Goal: Task Accomplishment & Management: Complete application form

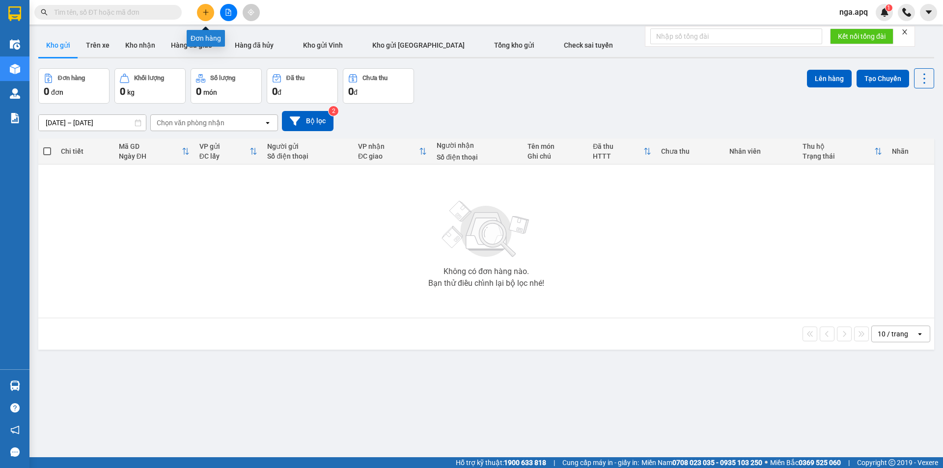
click at [209, 12] on icon "plus" at bounding box center [205, 12] width 7 height 7
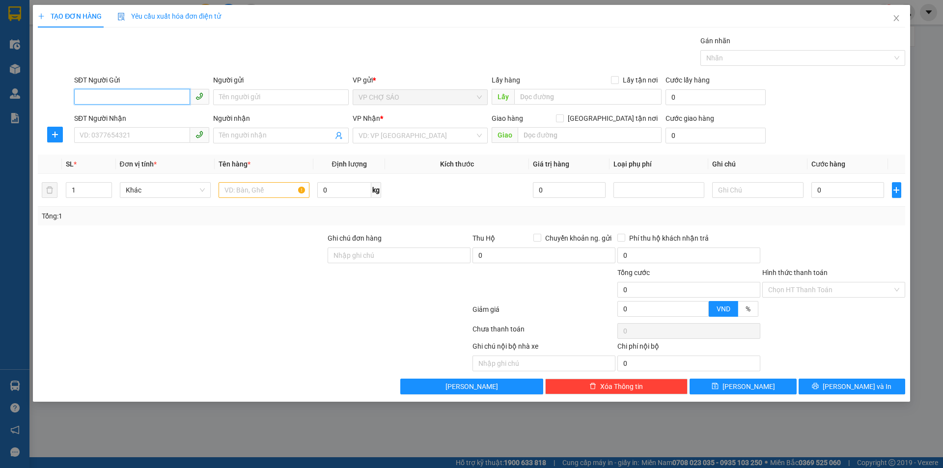
click at [79, 95] on input "SĐT Người Gửi" at bounding box center [132, 97] width 116 height 16
click at [136, 119] on div "0398965172 - [PERSON_NAME]" at bounding box center [141, 116] width 123 height 11
type input "0398965172"
type input "bô hung"
type input "0398965172"
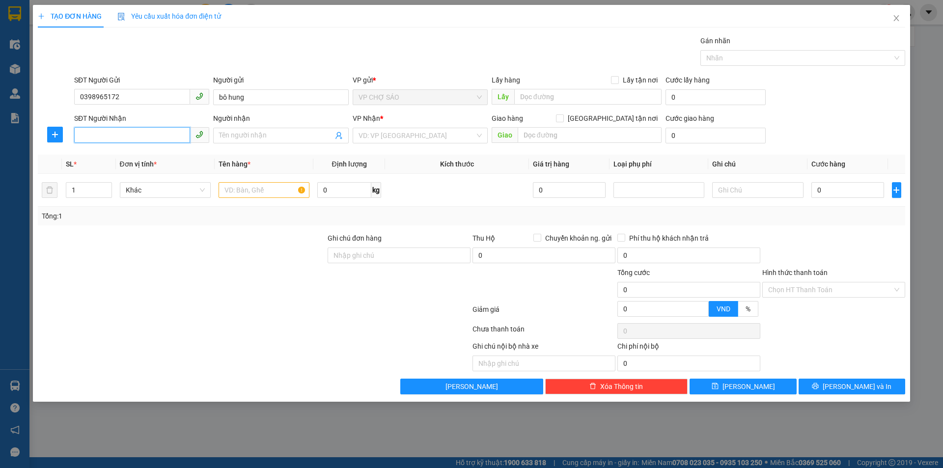
click at [90, 138] on input "SĐT Người Nhận" at bounding box center [132, 135] width 116 height 16
click at [103, 155] on div "0975865191 - con thuy" at bounding box center [141, 155] width 123 height 11
type input "0975865191"
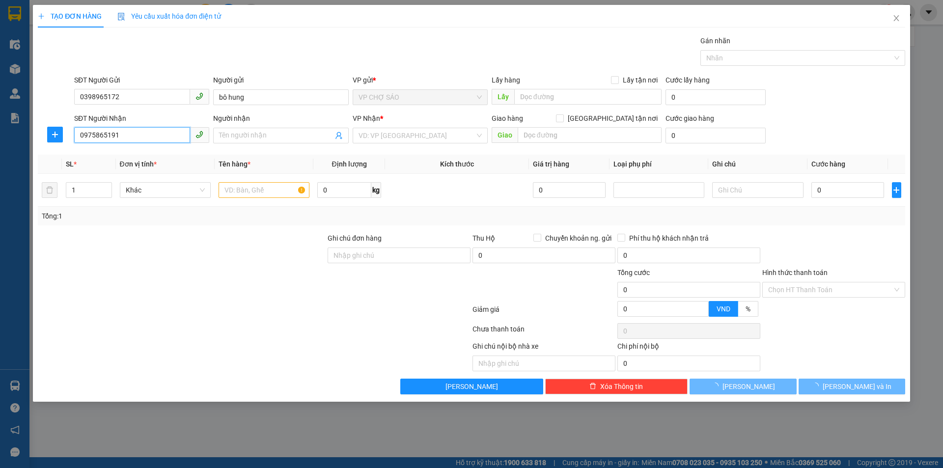
type input "con thuy"
checkbox input "true"
type input "số nhà 48 ngách 28/3 trần bình mai dịch"
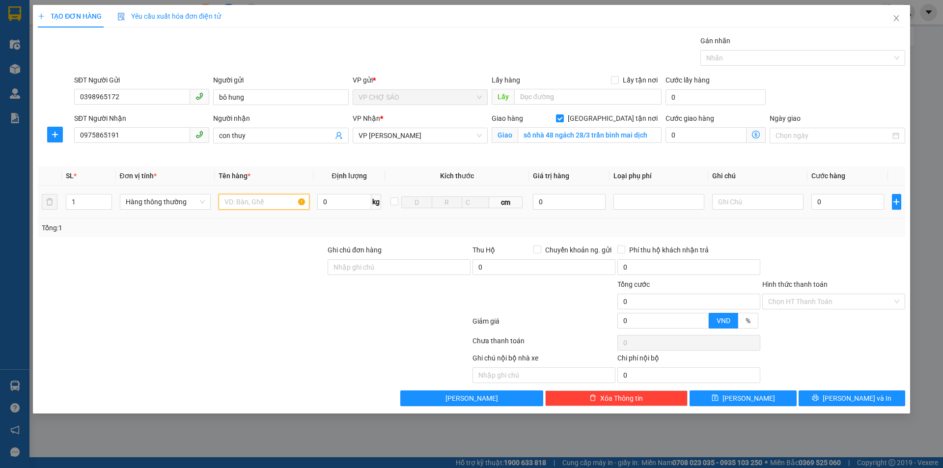
click at [224, 200] on input "text" at bounding box center [264, 202] width 91 height 16
type input "thưc phâm"
click at [823, 201] on input "0" at bounding box center [847, 202] width 73 height 16
type input "4"
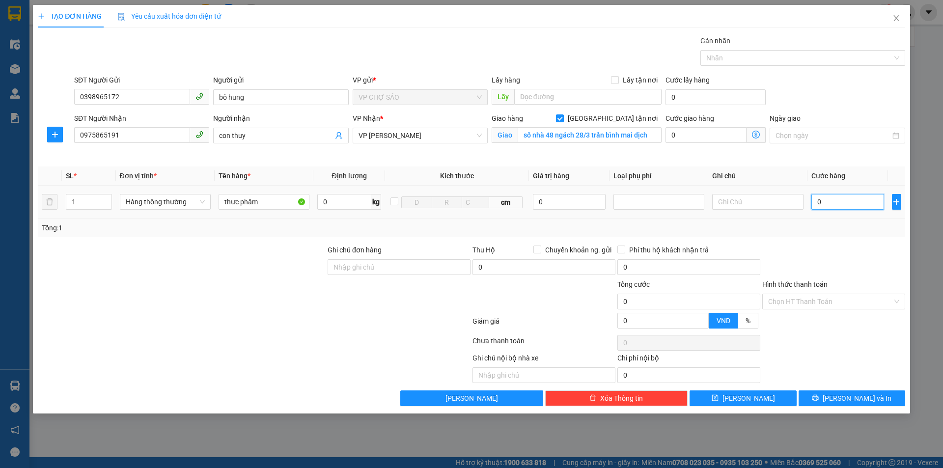
type input "4"
type input "40"
type input "400"
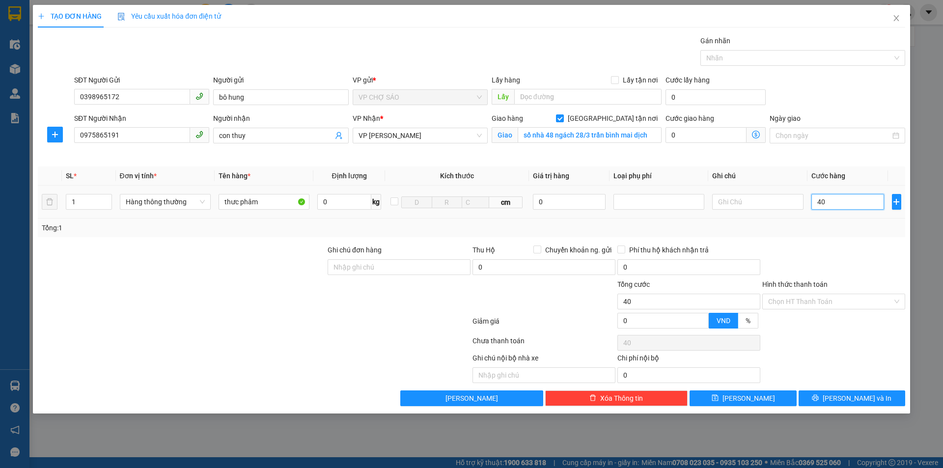
type input "400"
type input "4.000"
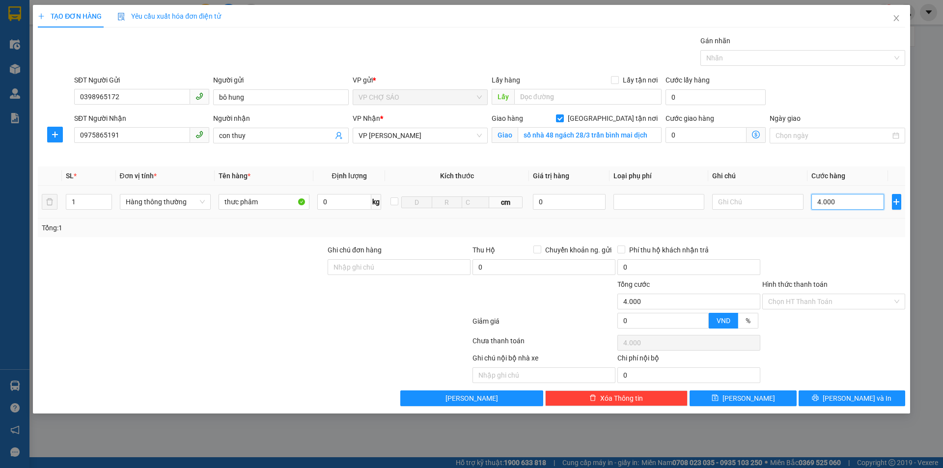
type input "40.000"
click at [857, 395] on span "[PERSON_NAME] và In" at bounding box center [857, 398] width 69 height 11
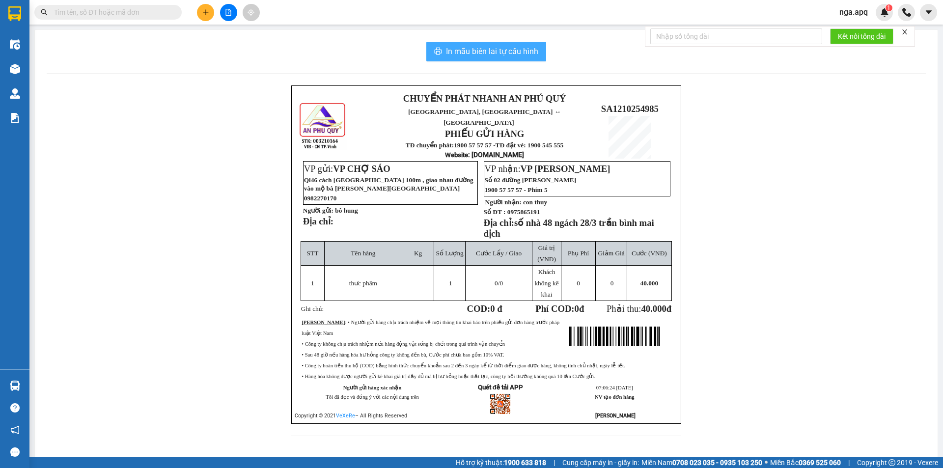
click at [477, 51] on span "In mẫu biên lai tự cấu hình" at bounding box center [492, 51] width 92 height 12
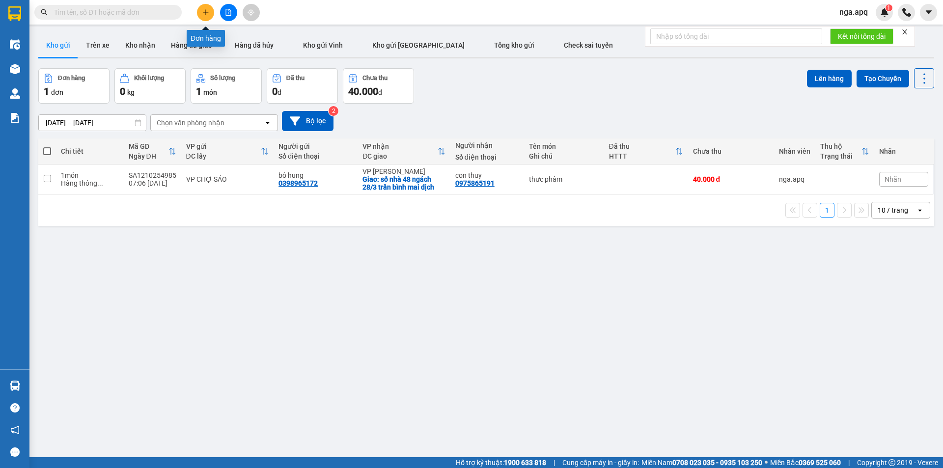
click at [206, 7] on button at bounding box center [205, 12] width 17 height 17
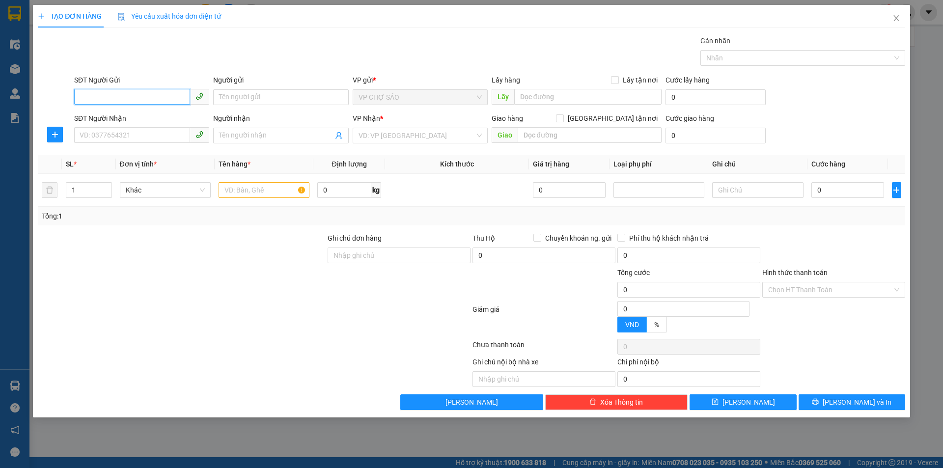
click at [77, 97] on input "SĐT Người Gửi" at bounding box center [132, 97] width 116 height 16
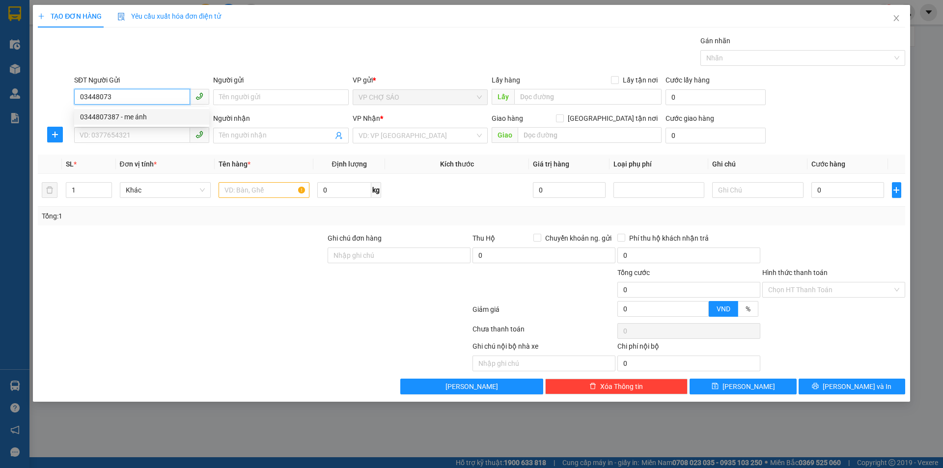
click at [125, 116] on div "0344807387 - me ánh" at bounding box center [141, 116] width 123 height 11
type input "0344807387"
type input "me ánh"
type input "0344807387"
click at [85, 134] on input "SĐT Người Nhận" at bounding box center [132, 135] width 116 height 16
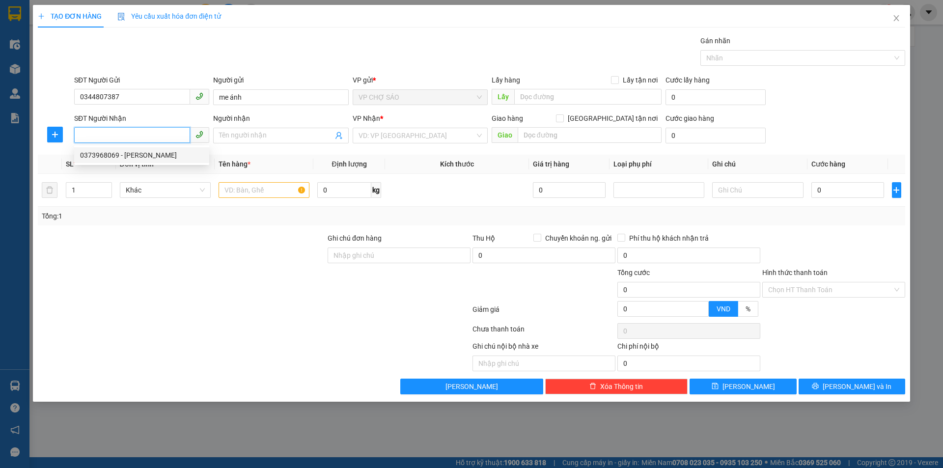
click at [96, 154] on div "0373968069 - [PERSON_NAME]" at bounding box center [141, 155] width 123 height 11
type input "0373968069"
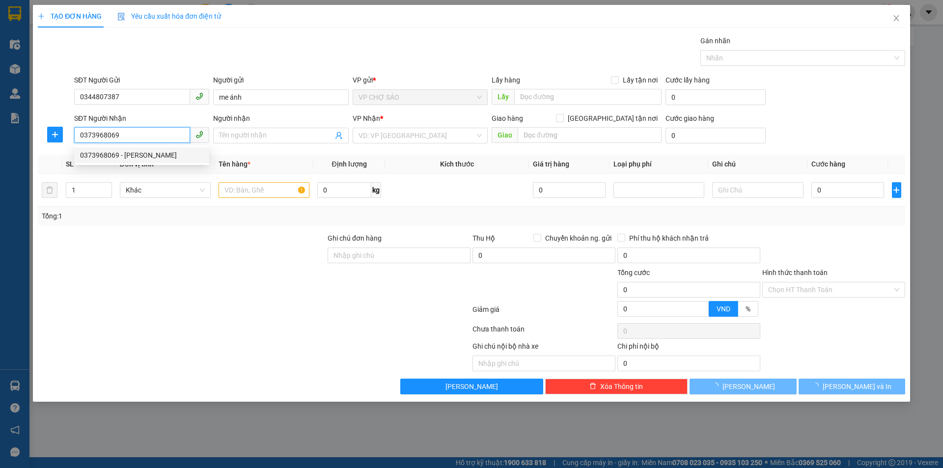
type input "c linh"
checkbox input "true"
type input "vp"
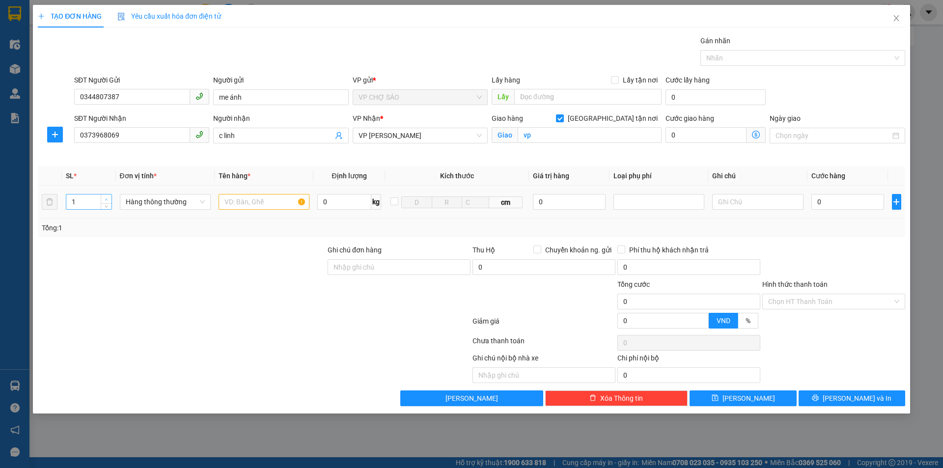
type input "2"
click at [106, 199] on icon "up" at bounding box center [106, 199] width 3 height 3
click at [236, 204] on input "text" at bounding box center [264, 202] width 91 height 16
type input "gao+thưc phâm"
click at [822, 202] on input "0" at bounding box center [847, 202] width 73 height 16
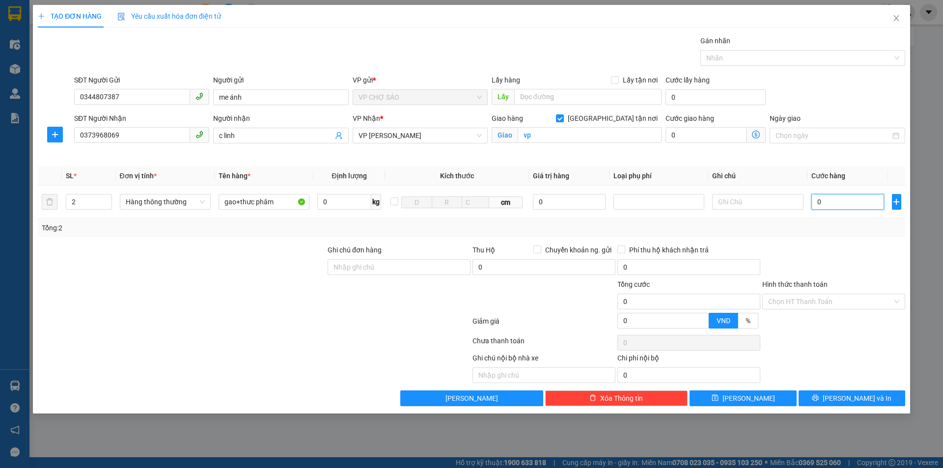
type input "8"
type input "80"
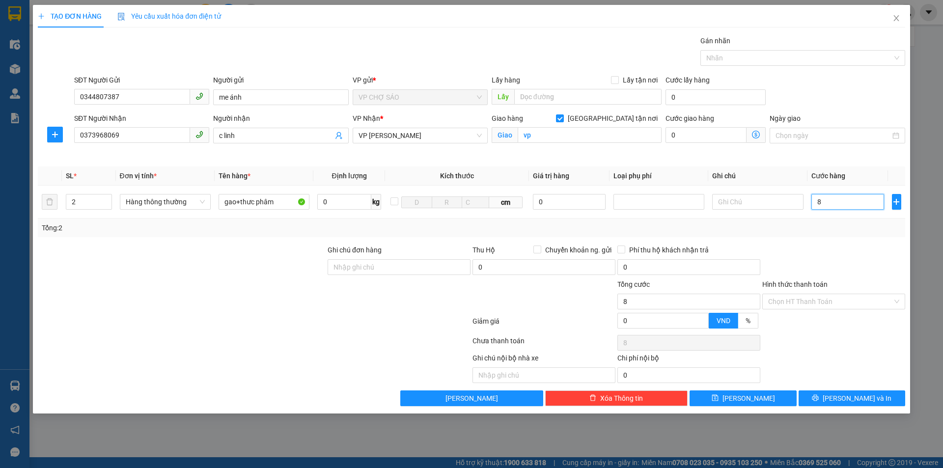
type input "80"
type input "800"
type input "8.000"
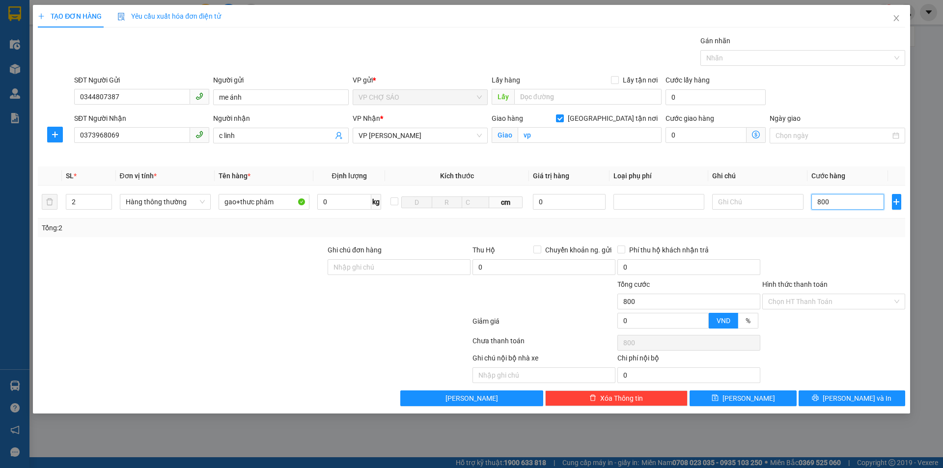
type input "8.000"
type input "80.000"
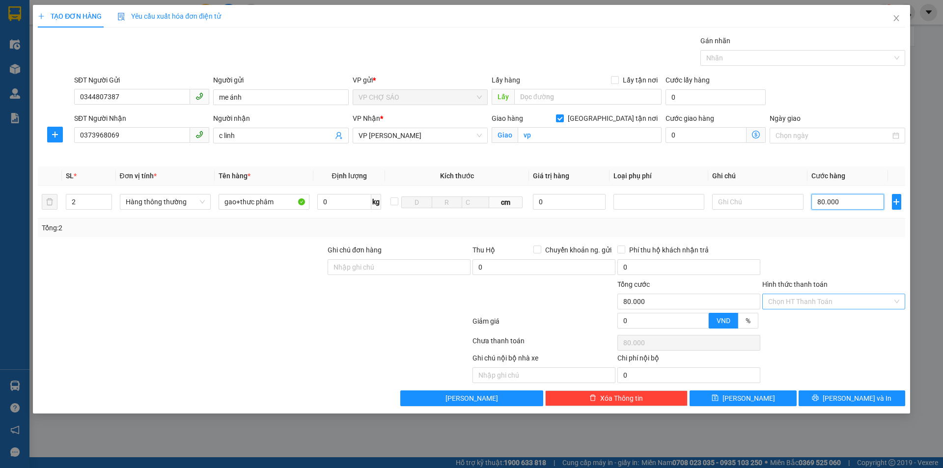
type input "80.000"
click at [814, 306] on input "Hình thức thanh toán" at bounding box center [830, 301] width 124 height 15
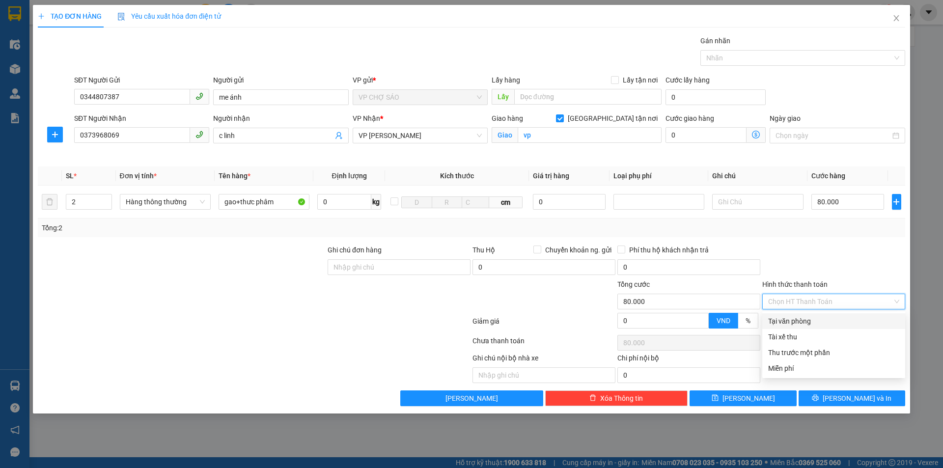
drag, startPoint x: 803, startPoint y: 323, endPoint x: 801, endPoint y: 313, distance: 9.9
click at [801, 314] on div "Tại văn phòng" at bounding box center [833, 321] width 143 height 16
type input "0"
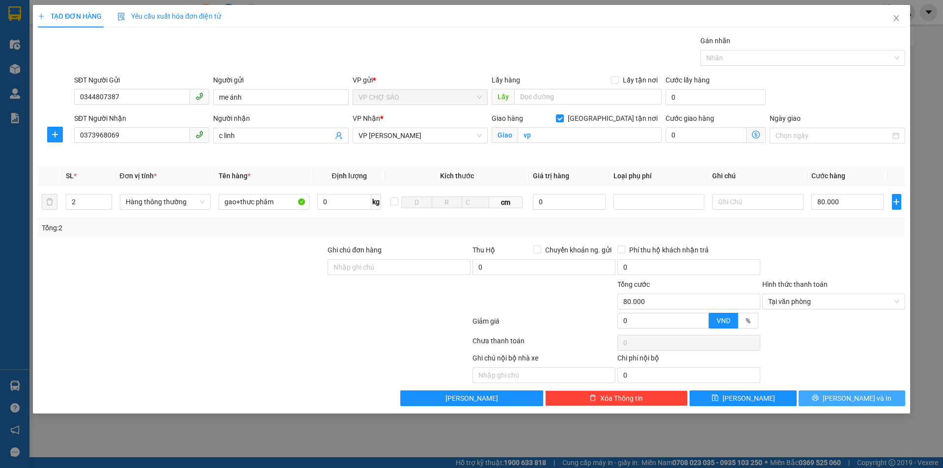
drag, startPoint x: 837, startPoint y: 399, endPoint x: 838, endPoint y: 394, distance: 5.0
click at [819, 396] on icon "printer" at bounding box center [815, 397] width 7 height 7
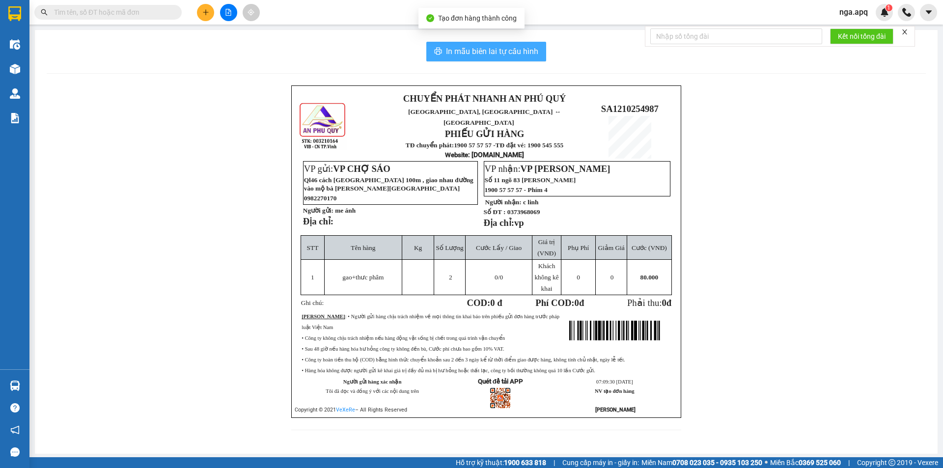
click at [467, 48] on span "In mẫu biên lai tự cấu hình" at bounding box center [492, 51] width 92 height 12
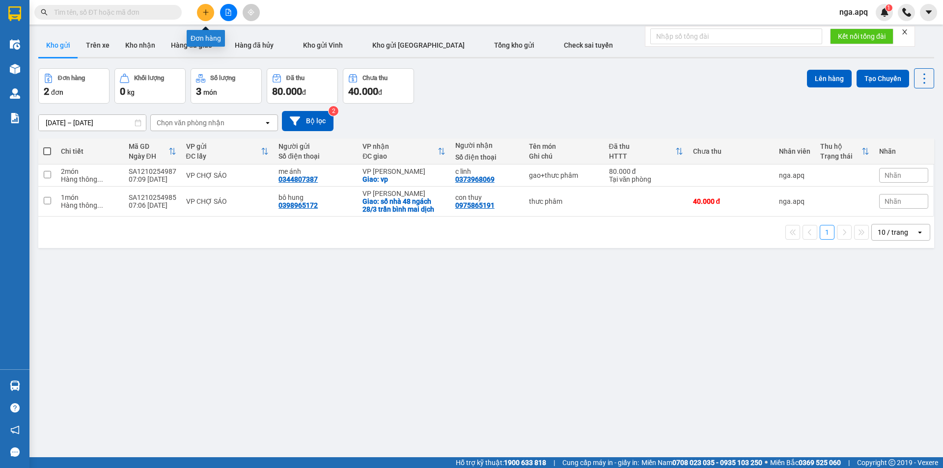
click at [206, 12] on icon "plus" at bounding box center [205, 12] width 5 height 0
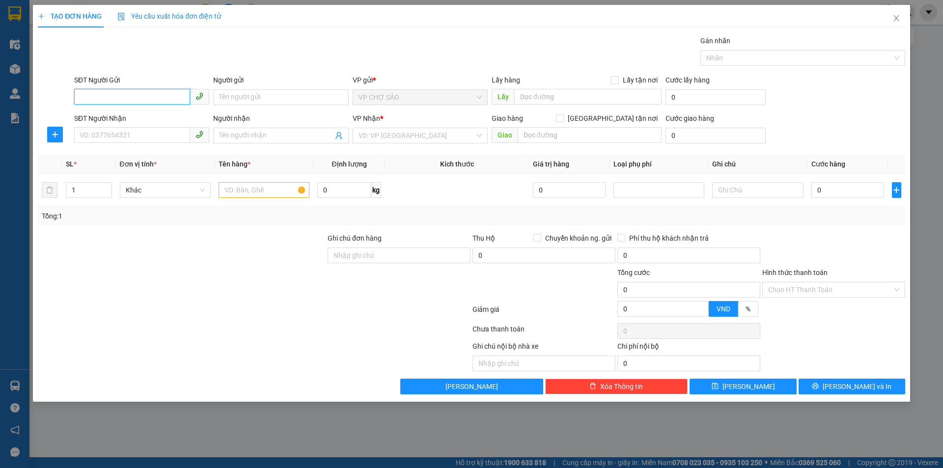
click at [78, 97] on input "SĐT Người Gửi" at bounding box center [132, 97] width 116 height 16
click at [81, 99] on input "SĐT Người Gửi" at bounding box center [132, 97] width 116 height 16
click at [97, 134] on div "0346799793 - c hương" at bounding box center [141, 132] width 123 height 11
type input "0346799793"
type input "c hương"
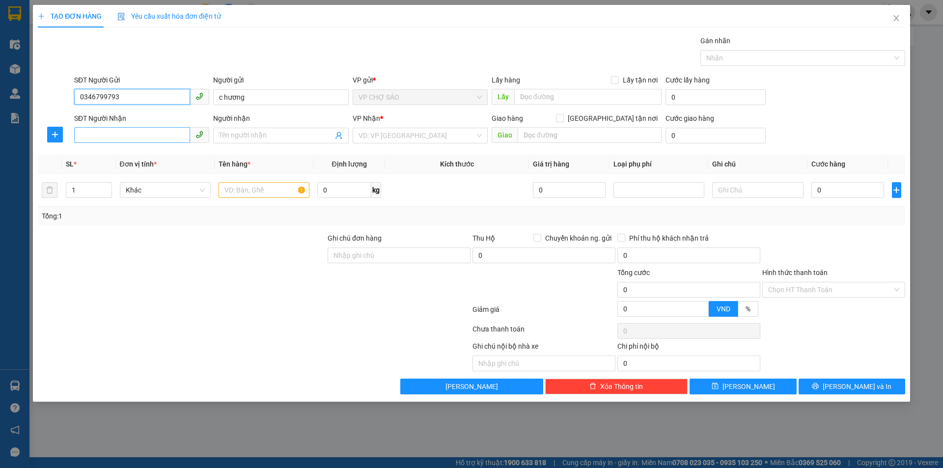
type input "0346799793"
click at [93, 136] on input "SĐT Người Nhận" at bounding box center [132, 135] width 116 height 16
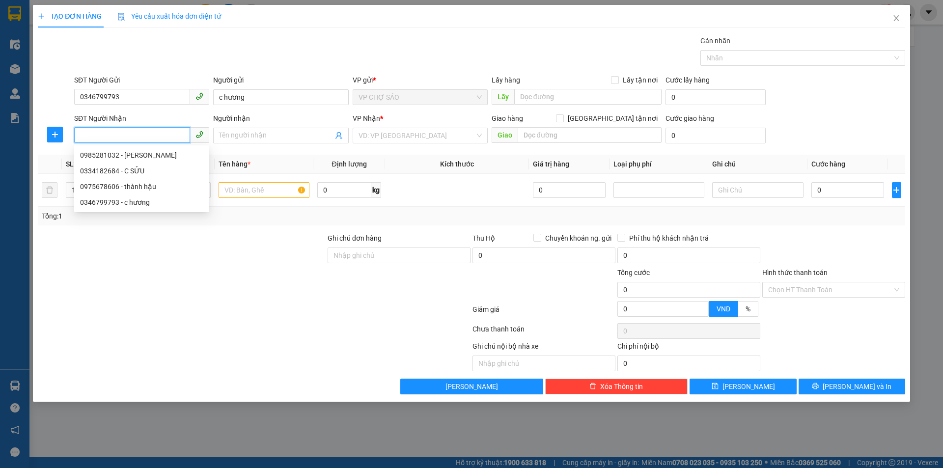
click at [83, 136] on input "SĐT Người Nhận" at bounding box center [132, 135] width 116 height 16
type input "0978190691"
click at [115, 158] on div "0978190691 - a hưng" at bounding box center [141, 155] width 123 height 11
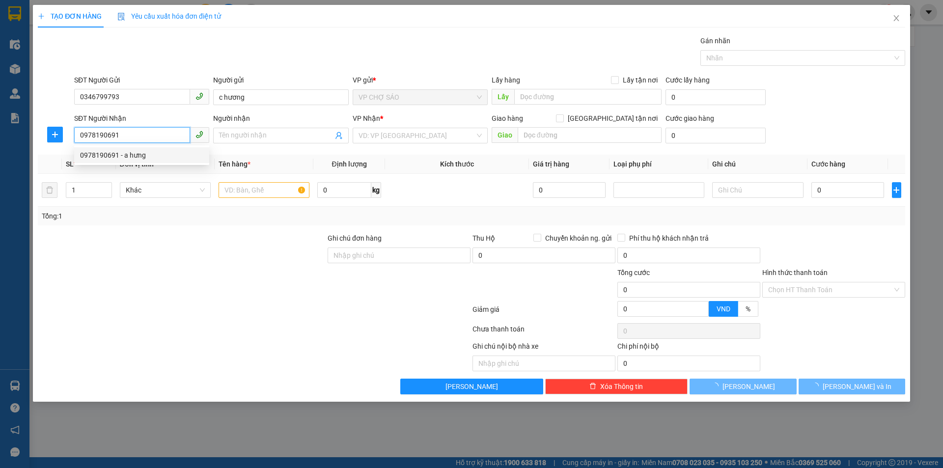
type input "a hưng"
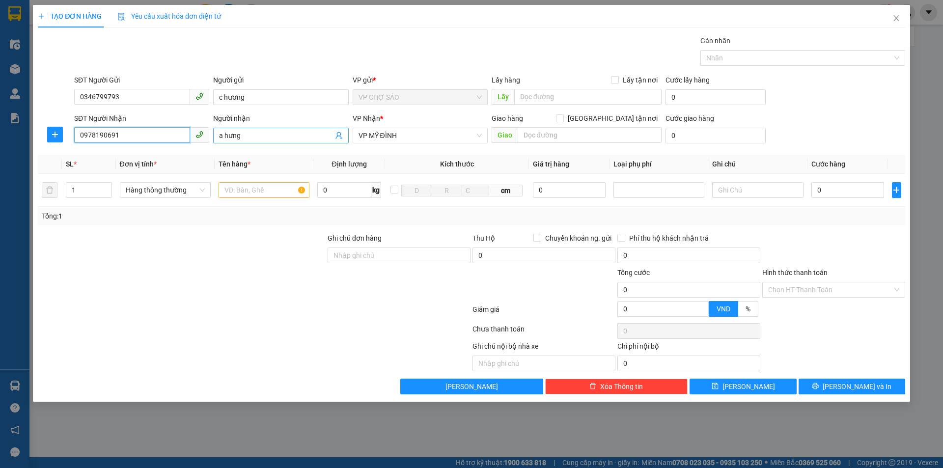
type input "0978190691"
click at [244, 137] on input "a hưng" at bounding box center [275, 135] width 113 height 11
type input "a"
type input "con trung"
type input "2"
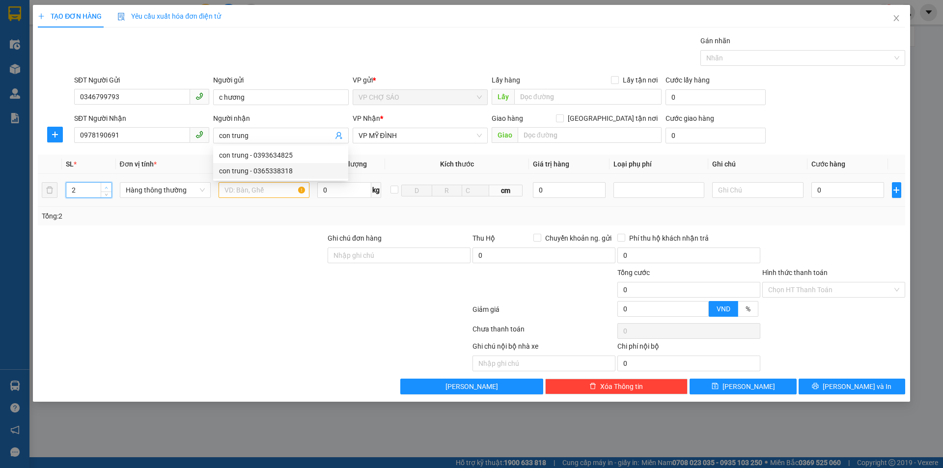
click at [106, 185] on span "up" at bounding box center [107, 188] width 6 height 6
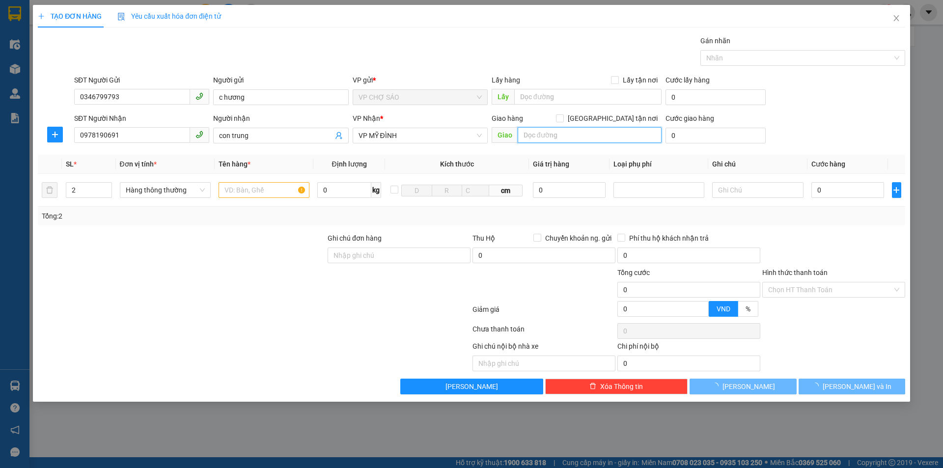
click at [526, 133] on input "text" at bounding box center [590, 135] width 144 height 16
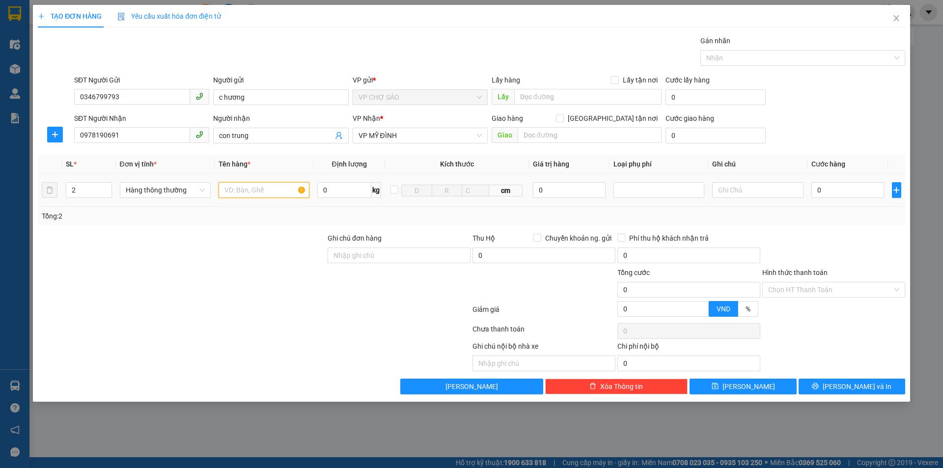
click at [228, 190] on input "text" at bounding box center [264, 190] width 91 height 16
type input "thưc phâm"
click at [822, 190] on input "0" at bounding box center [847, 190] width 73 height 16
type input "1"
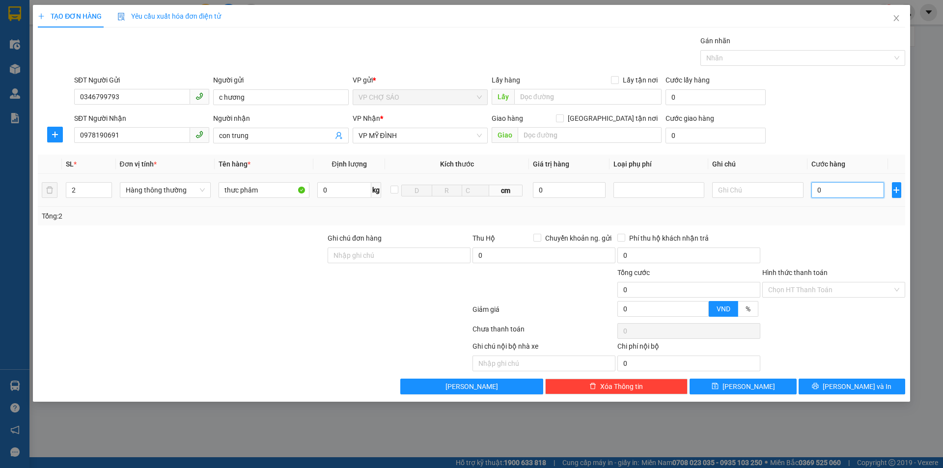
type input "1"
type input "10"
type input "100"
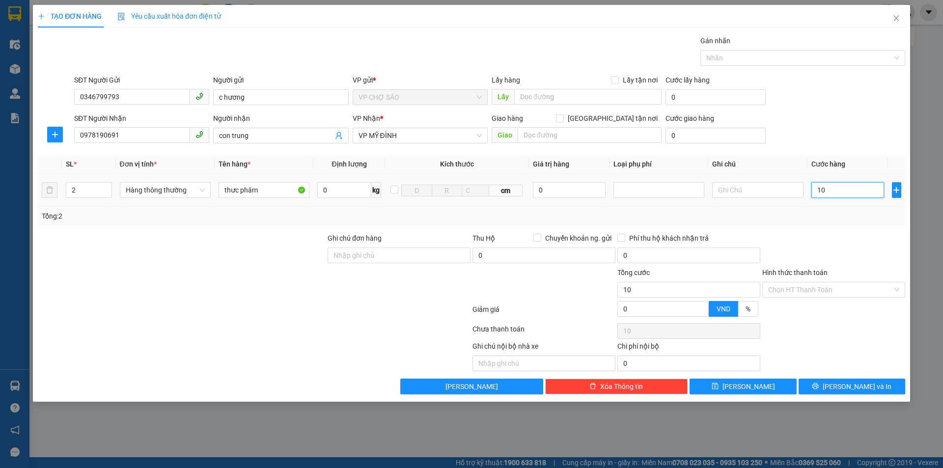
type input "100"
type input "1.000"
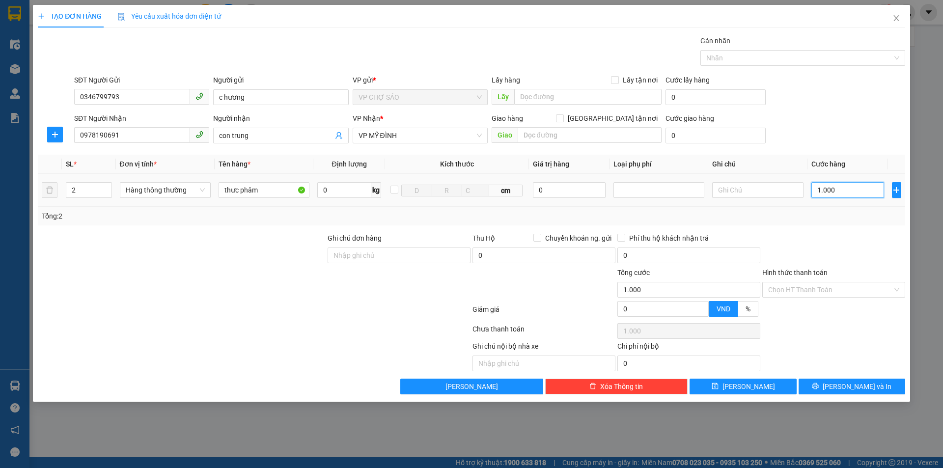
type input "10.000"
type input "100.000"
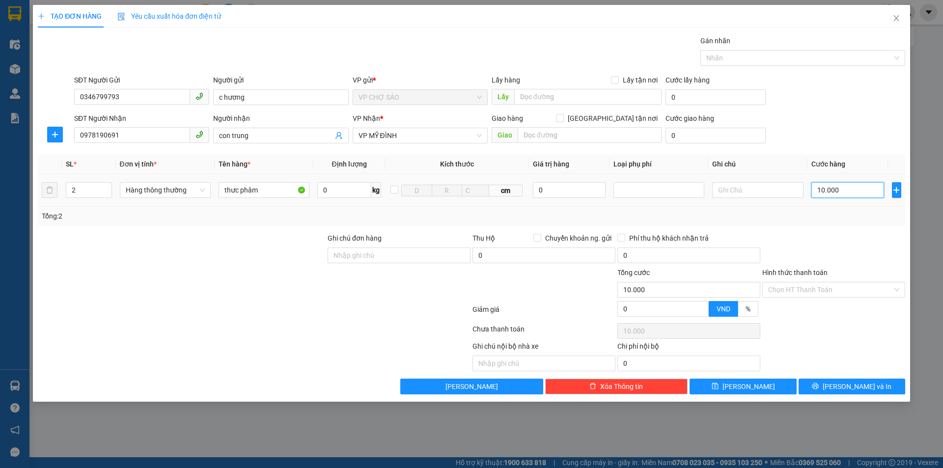
type input "100.000"
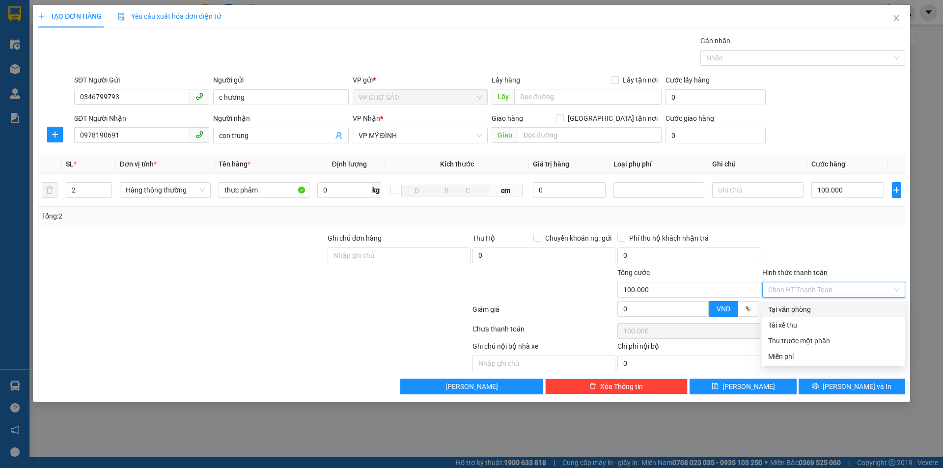
click at [816, 289] on input "Hình thức thanh toán" at bounding box center [830, 289] width 124 height 15
click at [803, 310] on div "Tại văn phòng" at bounding box center [833, 309] width 131 height 11
type input "0"
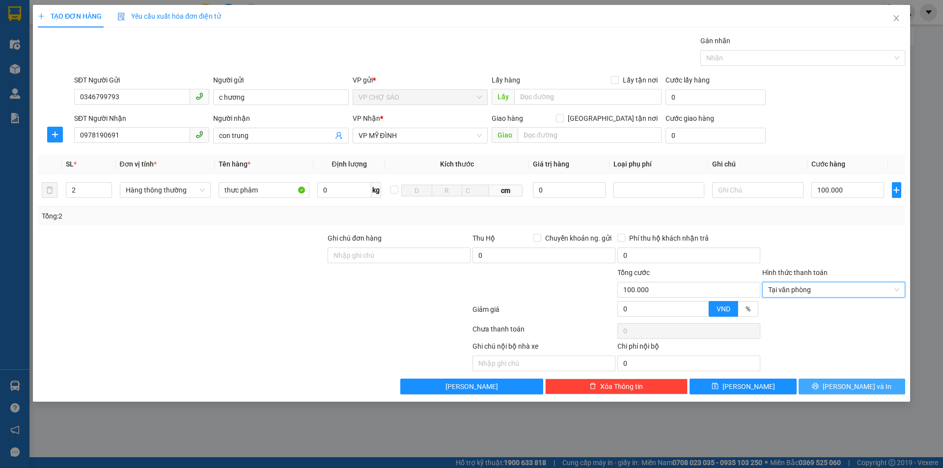
click at [858, 387] on span "[PERSON_NAME] và In" at bounding box center [857, 386] width 69 height 11
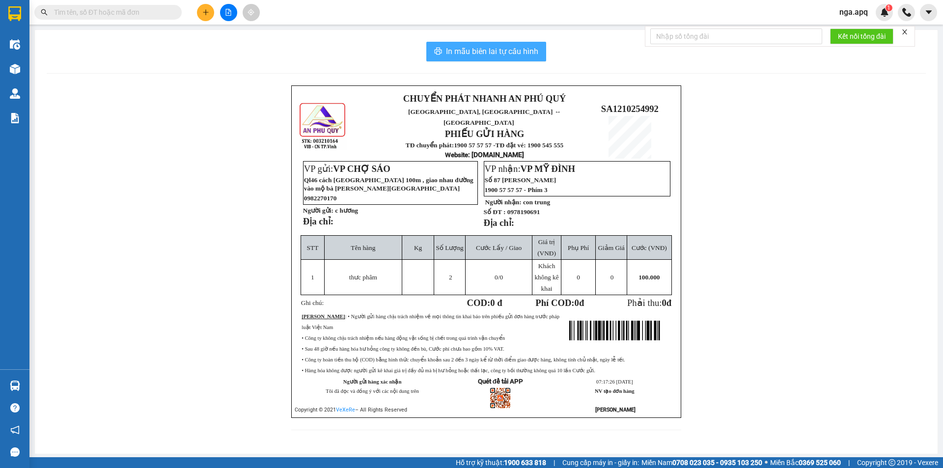
click at [476, 51] on span "In mẫu biên lai tự cấu hình" at bounding box center [492, 51] width 92 height 12
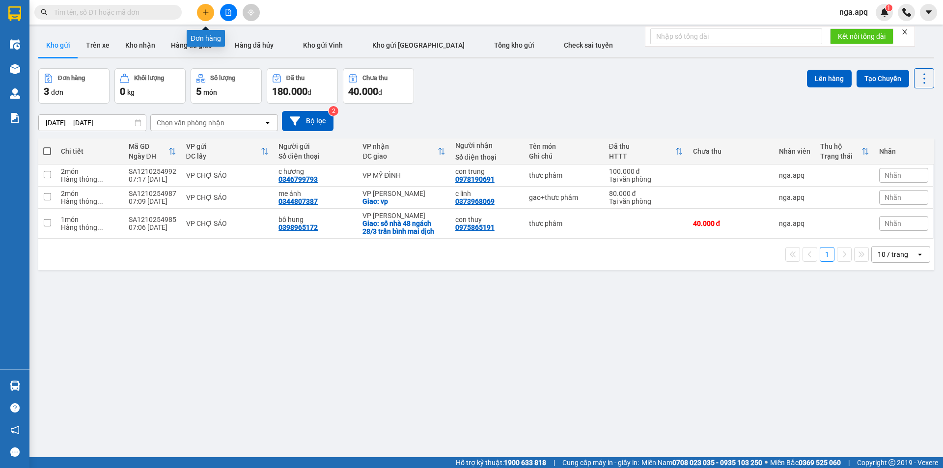
click at [208, 13] on icon "plus" at bounding box center [205, 12] width 7 height 7
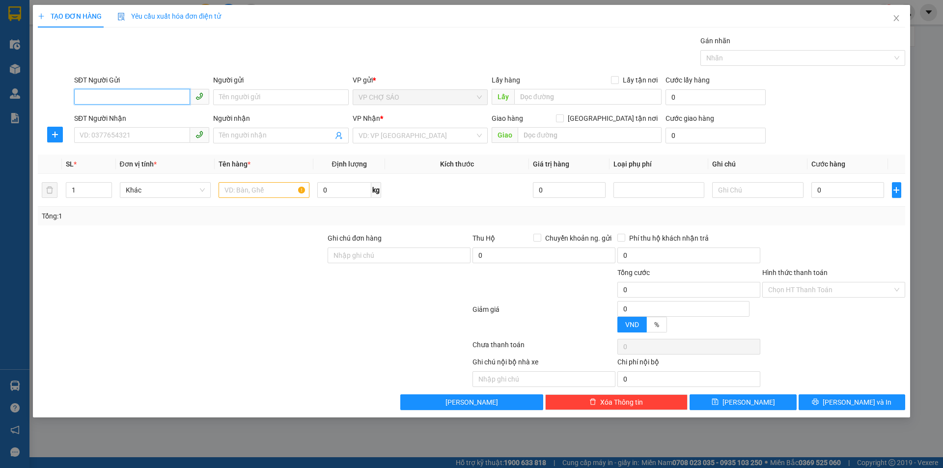
click at [80, 98] on input "SĐT Người Gửi" at bounding box center [132, 97] width 116 height 16
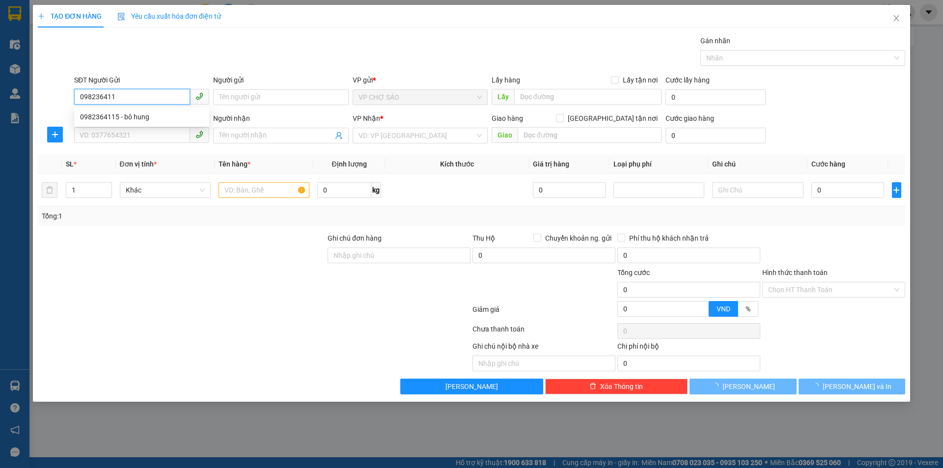
type input "0982364115"
click at [114, 117] on div "0982364115 - bô hung" at bounding box center [141, 116] width 123 height 11
type input "bô hung"
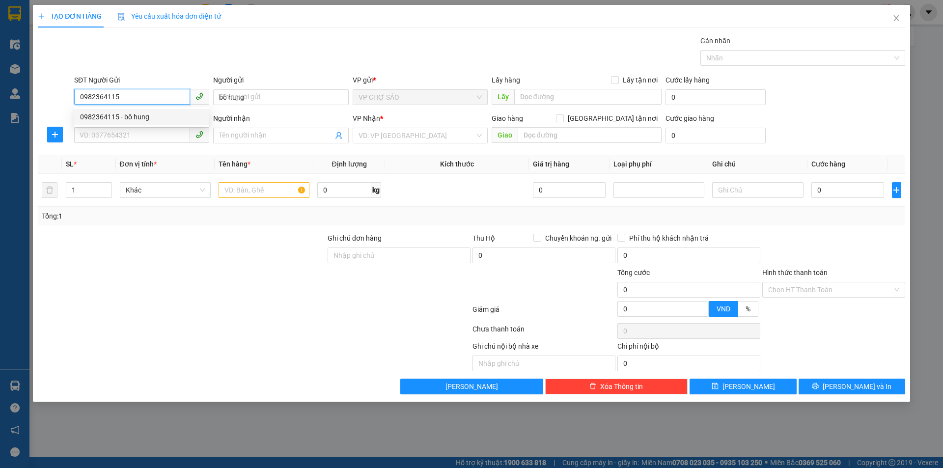
checkbox input "true"
type input "[PERSON_NAME]"
type input "0982364115"
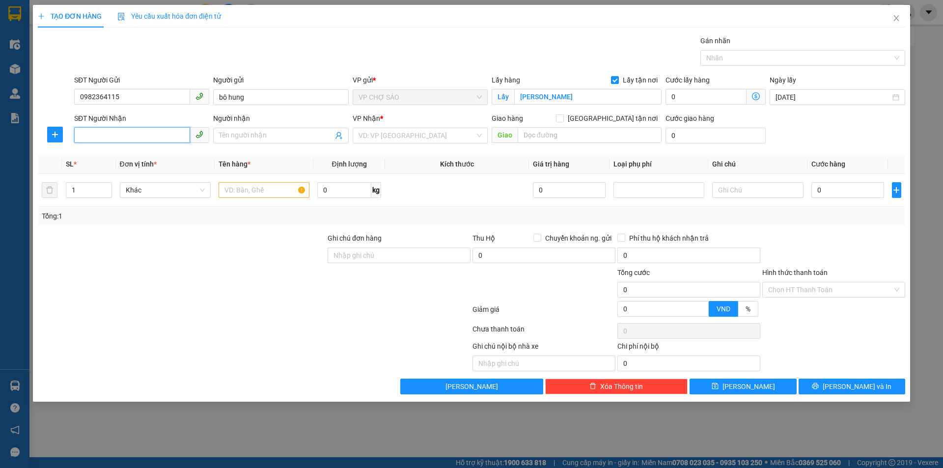
click at [103, 138] on input "SĐT Người Nhận" at bounding box center [132, 135] width 116 height 16
click at [111, 157] on div "0365338318 - con trung" at bounding box center [141, 155] width 123 height 11
type input "0365338318"
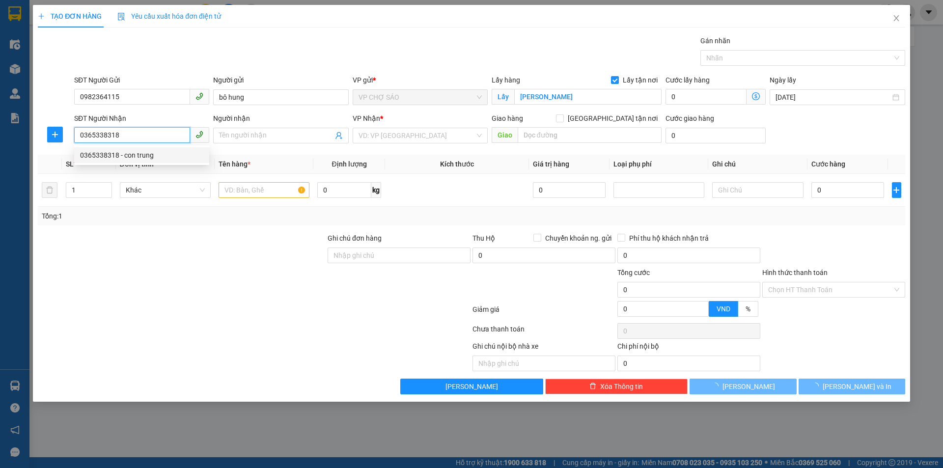
type input "con trung"
type input "vp nước ngầm"
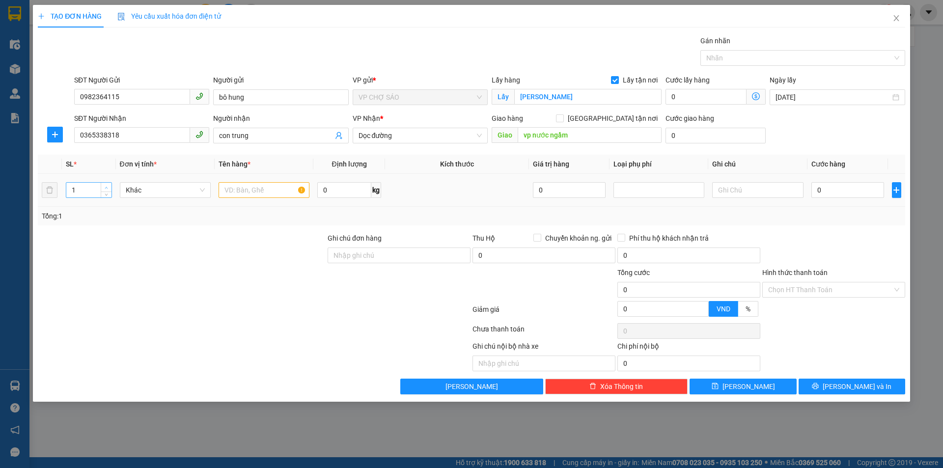
type input "2"
click at [108, 183] on span "Increase Value" at bounding box center [106, 187] width 11 height 9
click at [404, 139] on span "Dọc đường" at bounding box center [420, 135] width 123 height 15
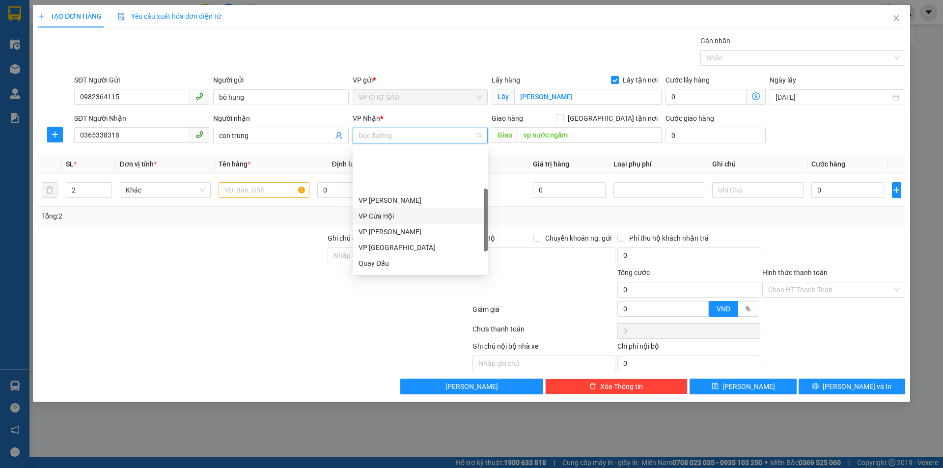
scroll to position [98, 0]
click at [395, 242] on div "VP [PERSON_NAME]" at bounding box center [420, 245] width 123 height 11
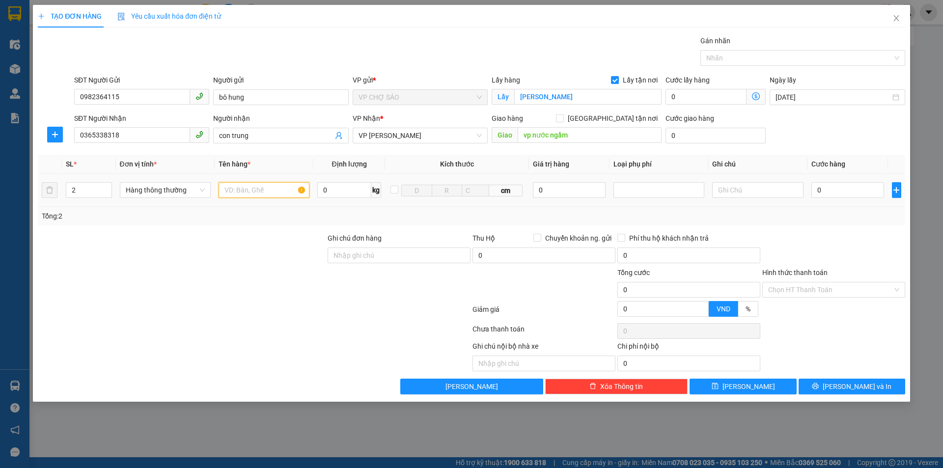
click at [229, 191] on input "text" at bounding box center [264, 190] width 91 height 16
type input "thưc phâm"
click at [818, 190] on input "0" at bounding box center [847, 190] width 73 height 16
type input "8"
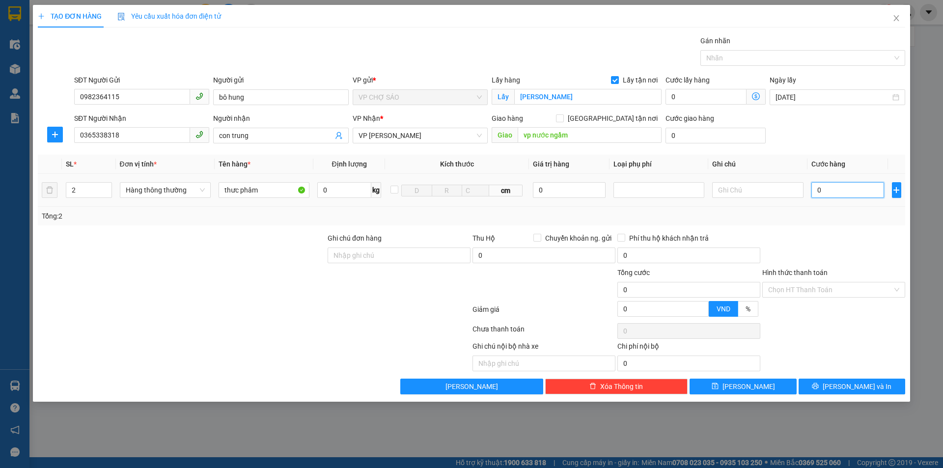
type input "8"
type input "80"
type input "800"
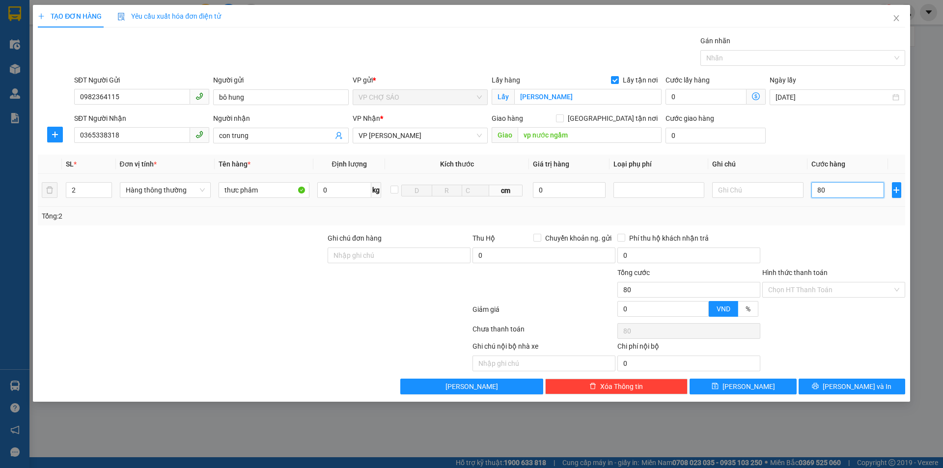
type input "800"
type input "8.000"
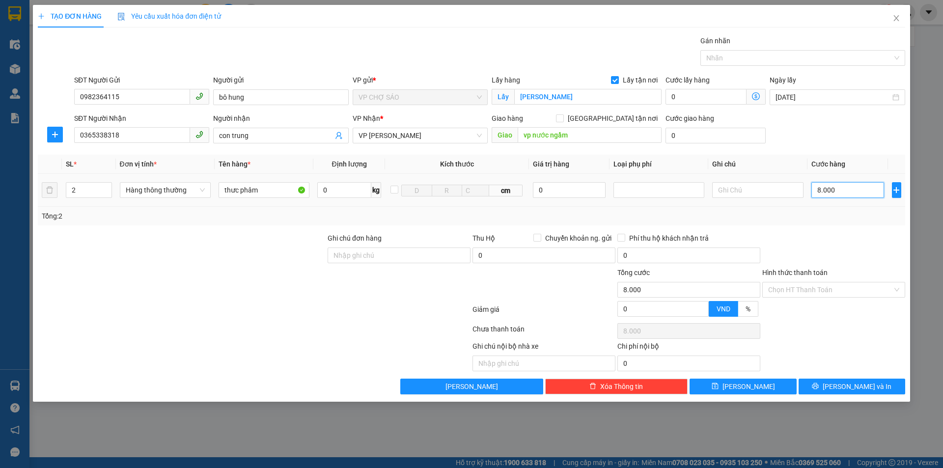
type input "80.000"
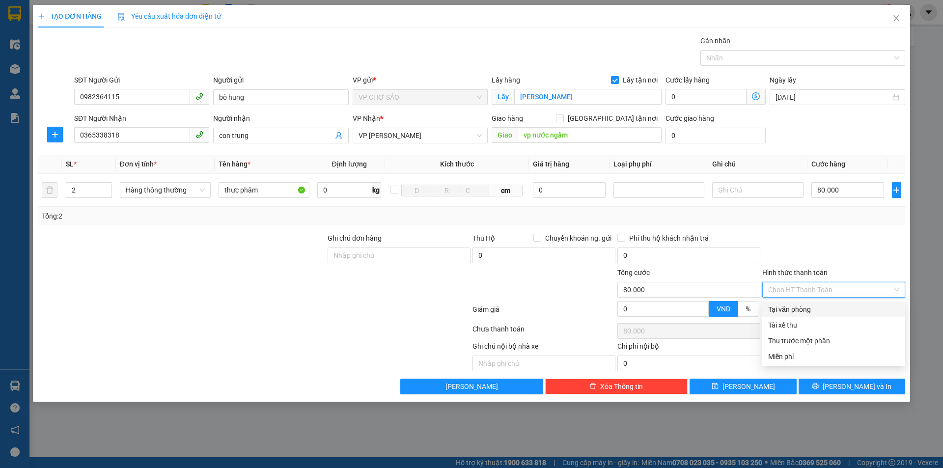
click at [800, 291] on input "Hình thức thanh toán" at bounding box center [830, 289] width 124 height 15
click at [810, 308] on div "Tại văn phòng" at bounding box center [833, 309] width 131 height 11
type input "0"
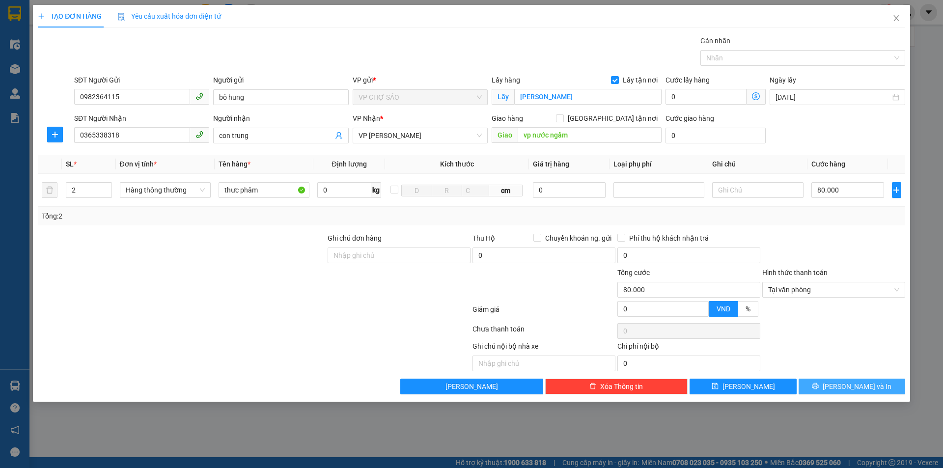
click at [847, 386] on span "[PERSON_NAME] và In" at bounding box center [857, 386] width 69 height 11
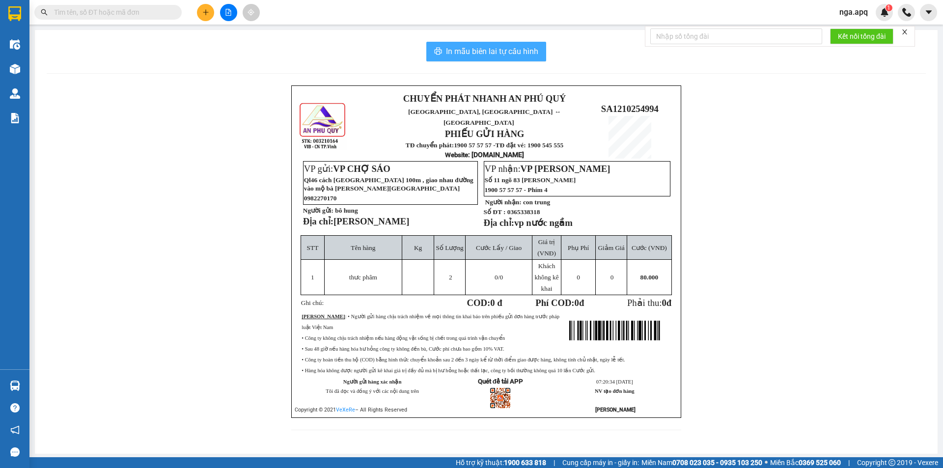
click at [474, 49] on span "In mẫu biên lai tự cấu hình" at bounding box center [492, 51] width 92 height 12
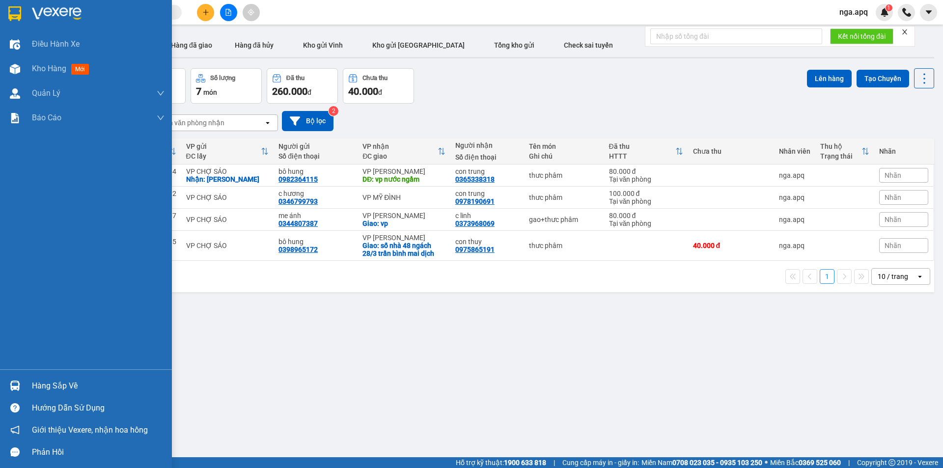
click at [14, 384] on img at bounding box center [15, 386] width 10 height 10
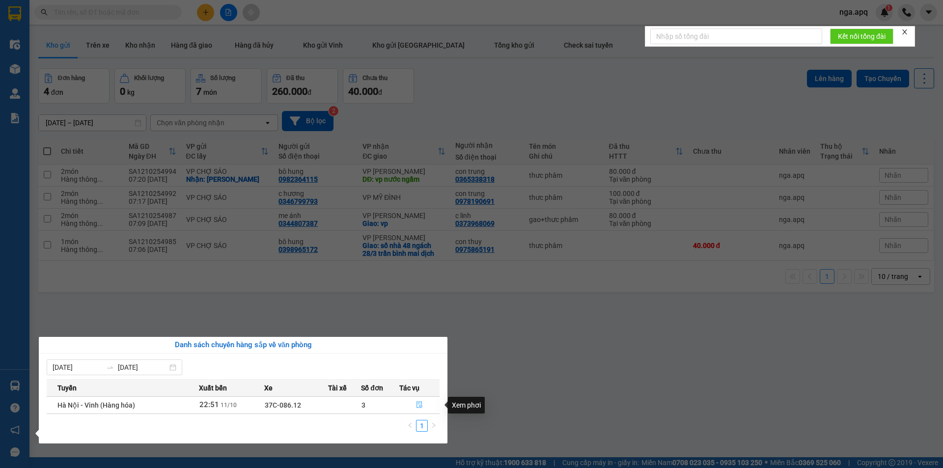
click at [420, 404] on icon "file-done" at bounding box center [419, 404] width 7 height 7
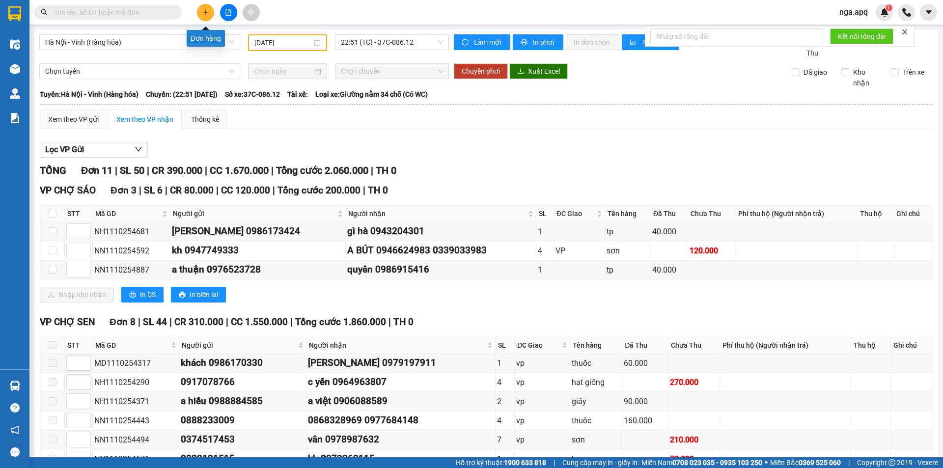
click at [201, 8] on button at bounding box center [205, 12] width 17 height 17
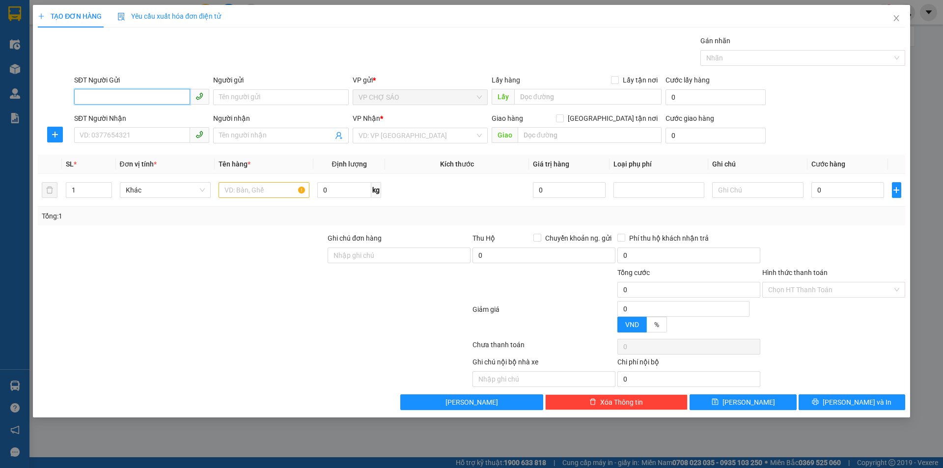
click at [82, 97] on input "SĐT Người Gửi" at bounding box center [132, 97] width 116 height 16
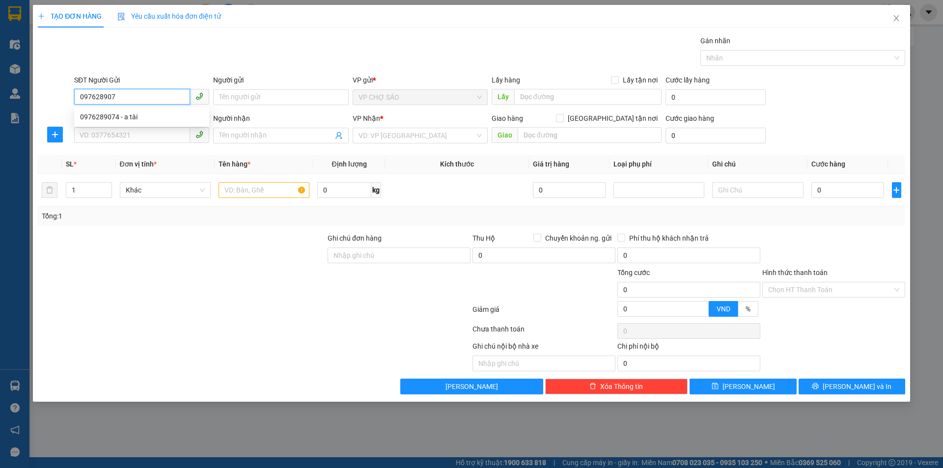
type input "0976289074"
click at [92, 116] on div "0976289074 - a tài" at bounding box center [141, 116] width 123 height 11
type input "a tài"
type input "0976289074"
click at [91, 135] on input "SĐT Người Nhận" at bounding box center [132, 135] width 116 height 16
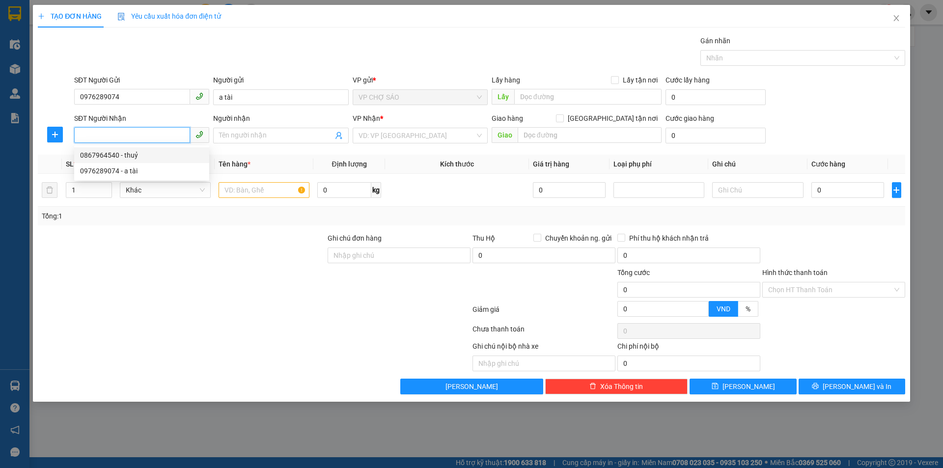
click at [104, 156] on div "0867964540 - thuỷ" at bounding box center [141, 155] width 123 height 11
type input "0867964540"
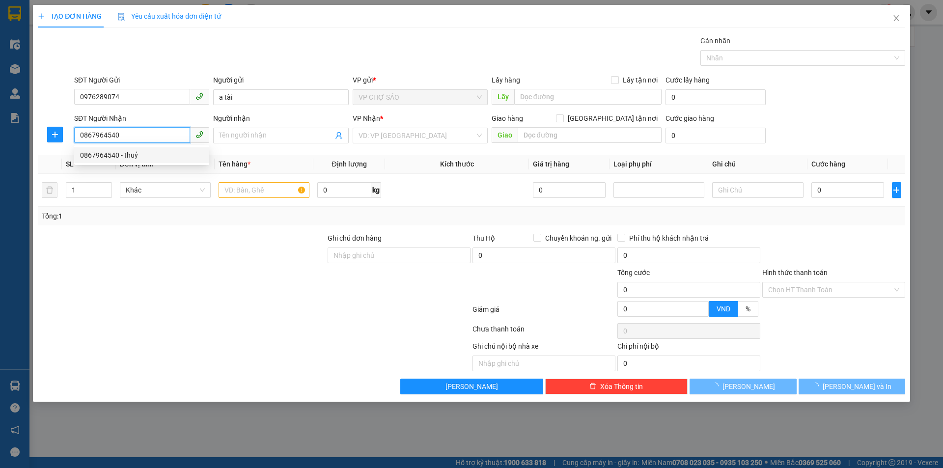
type input "thuỷ"
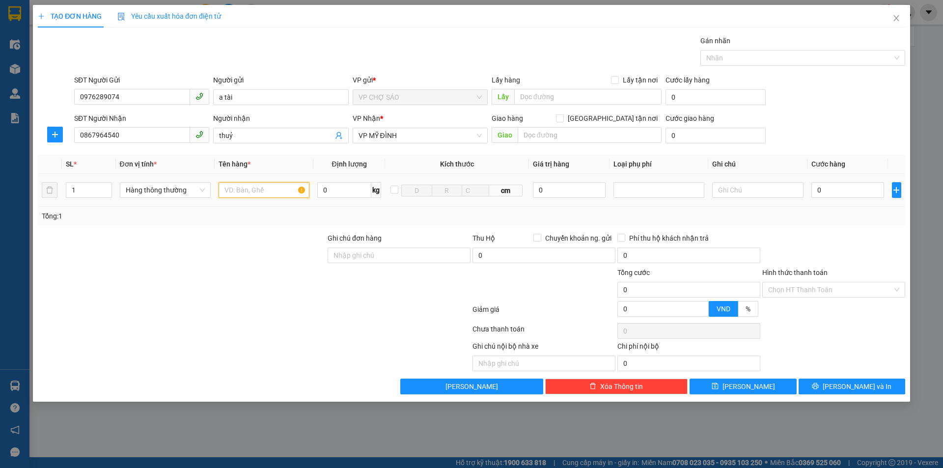
click at [238, 190] on input "text" at bounding box center [264, 190] width 91 height 16
type input "thưc phâm"
click at [829, 188] on input "0" at bounding box center [847, 190] width 73 height 16
type input "5"
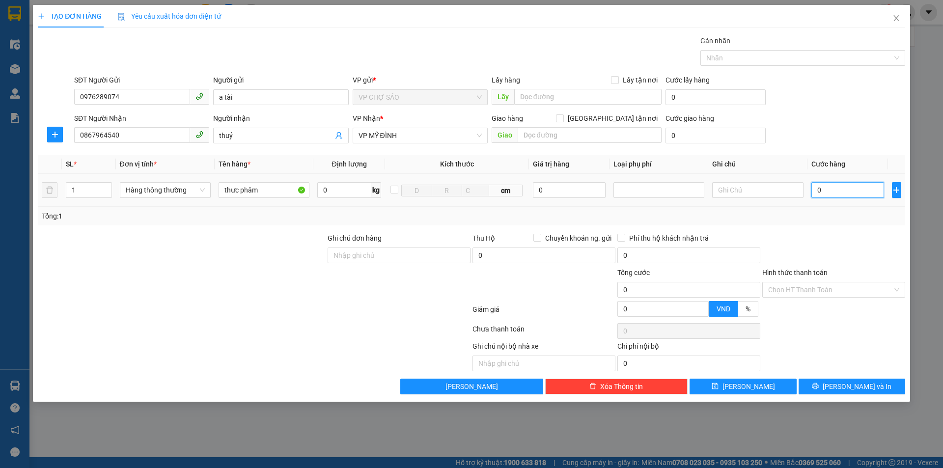
type input "5"
type input "50"
type input "500"
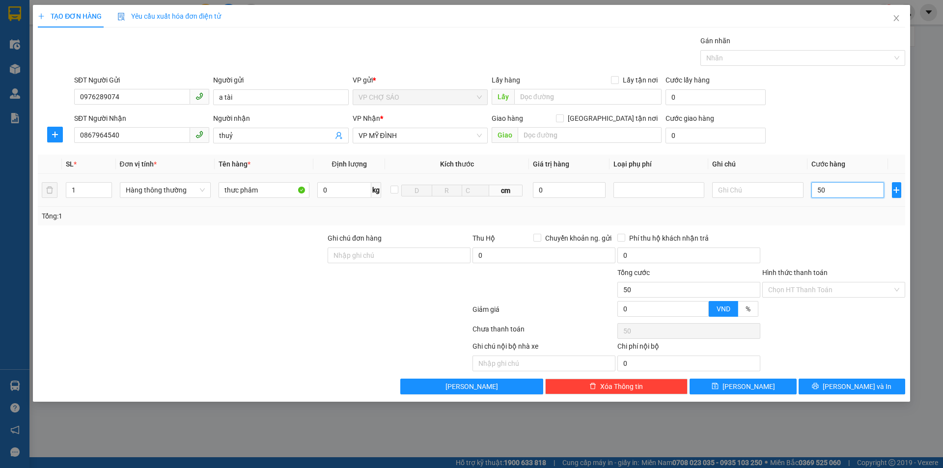
type input "500"
type input "5.000"
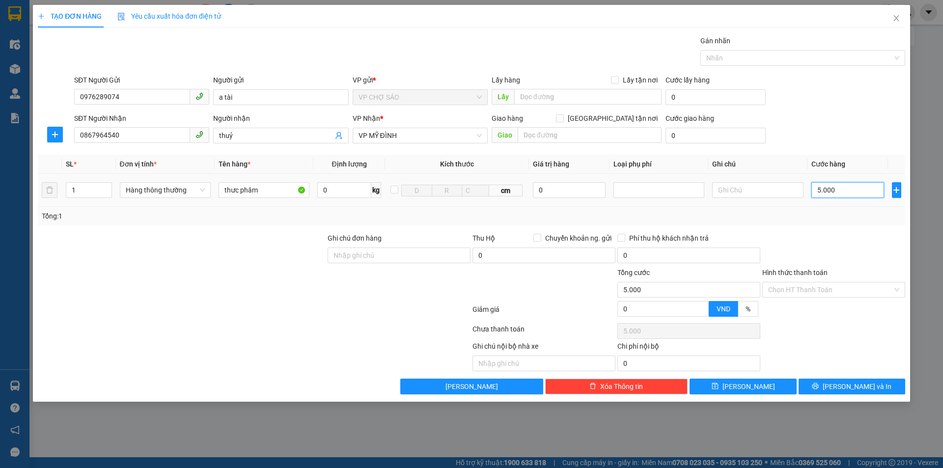
type input "50.000"
drag, startPoint x: 820, startPoint y: 286, endPoint x: 823, endPoint y: 295, distance: 8.7
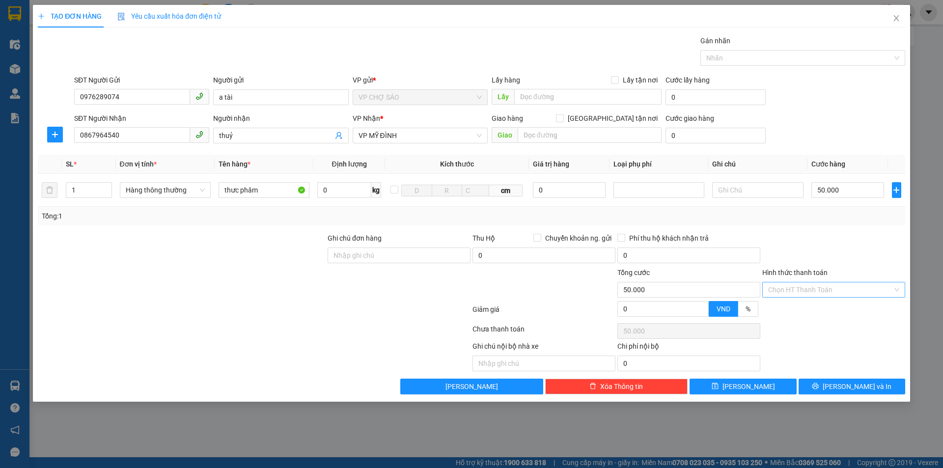
click at [822, 290] on input "Hình thức thanh toán" at bounding box center [830, 289] width 124 height 15
click at [797, 312] on div "Tại văn phòng" at bounding box center [833, 309] width 131 height 11
type input "0"
click at [853, 382] on span "[PERSON_NAME] và In" at bounding box center [857, 386] width 69 height 11
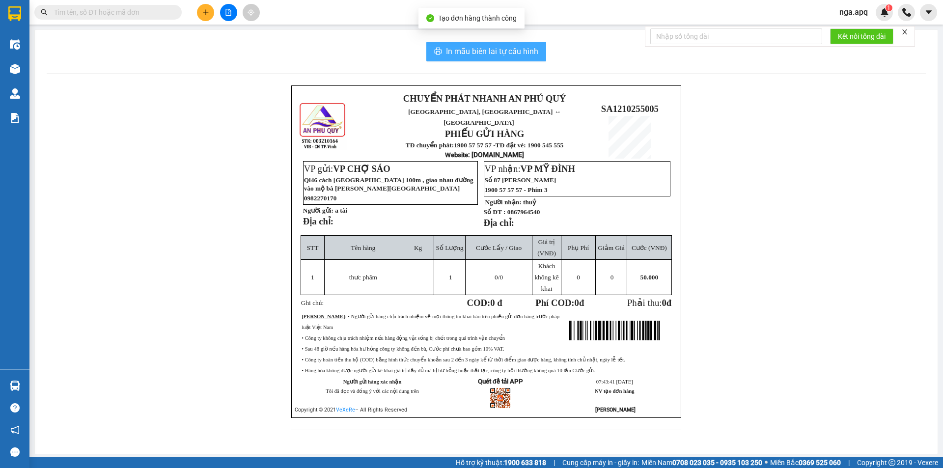
click at [498, 49] on span "In mẫu biên lai tự cấu hình" at bounding box center [492, 51] width 92 height 12
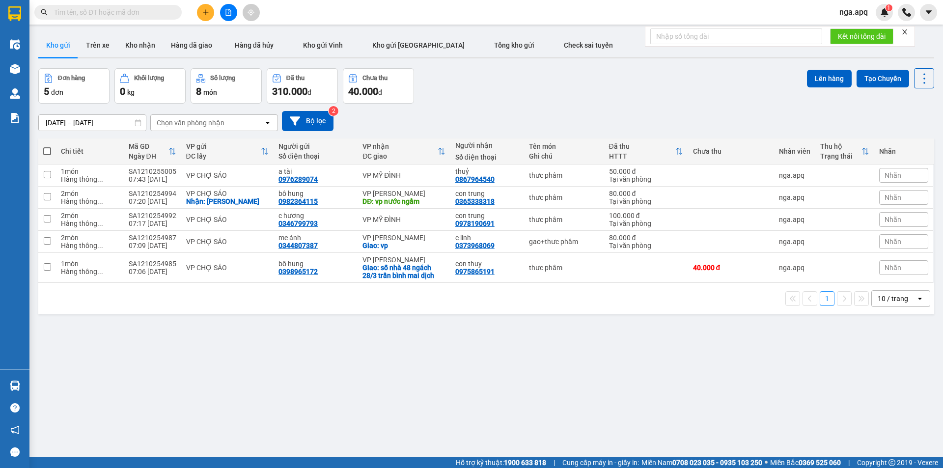
click at [47, 149] on span at bounding box center [47, 151] width 8 height 8
click at [47, 146] on input "checkbox" at bounding box center [47, 146] width 0 height 0
checkbox input "true"
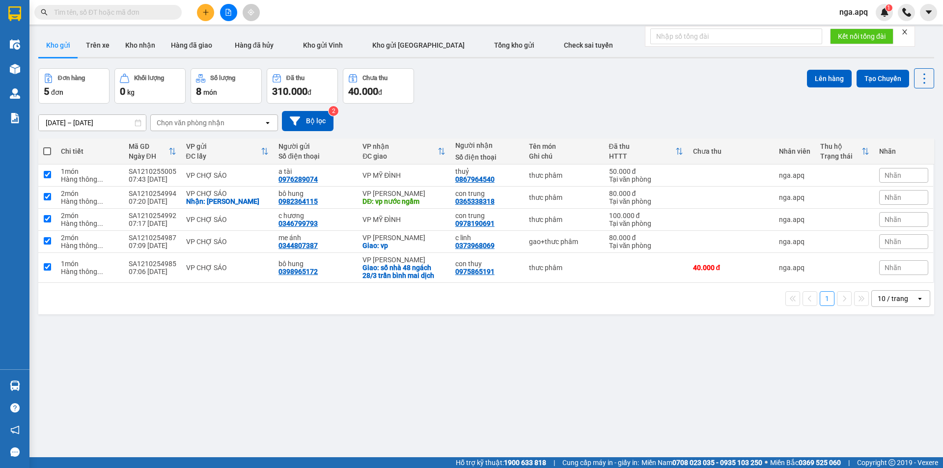
checkbox input "true"
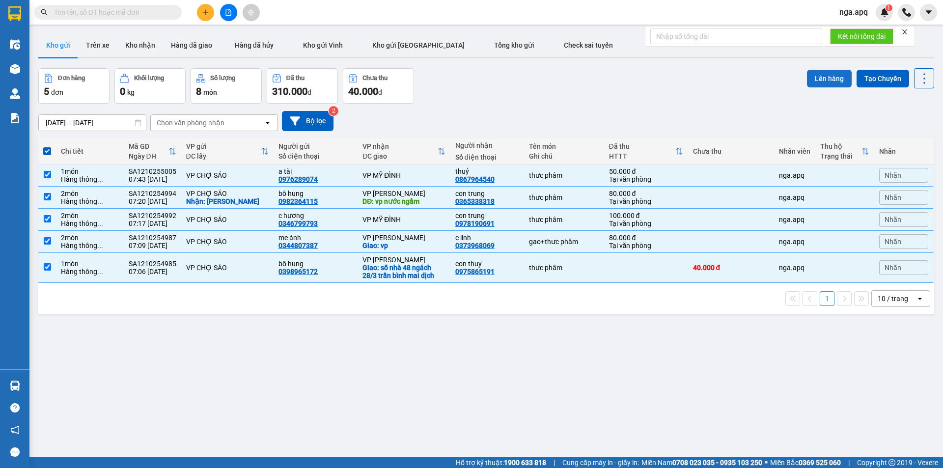
click at [816, 77] on button "Lên hàng" at bounding box center [829, 79] width 45 height 18
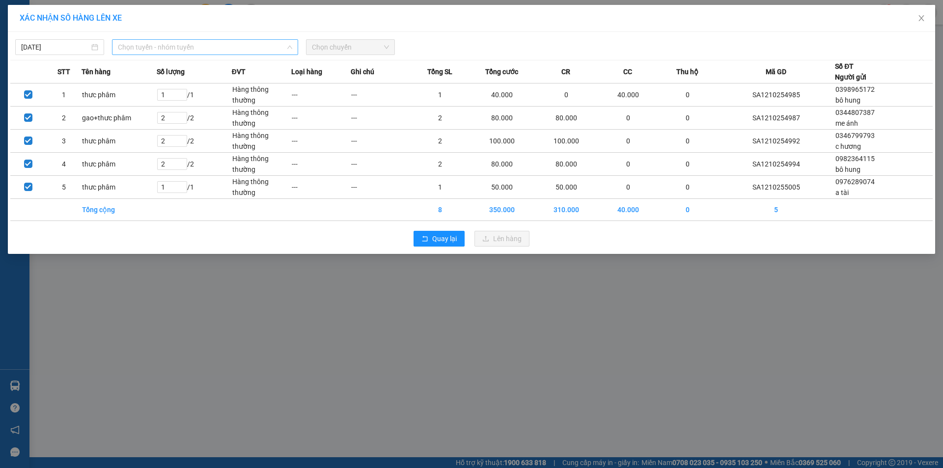
click at [161, 50] on span "Chọn tuyến - nhóm tuyến" at bounding box center [205, 47] width 174 height 15
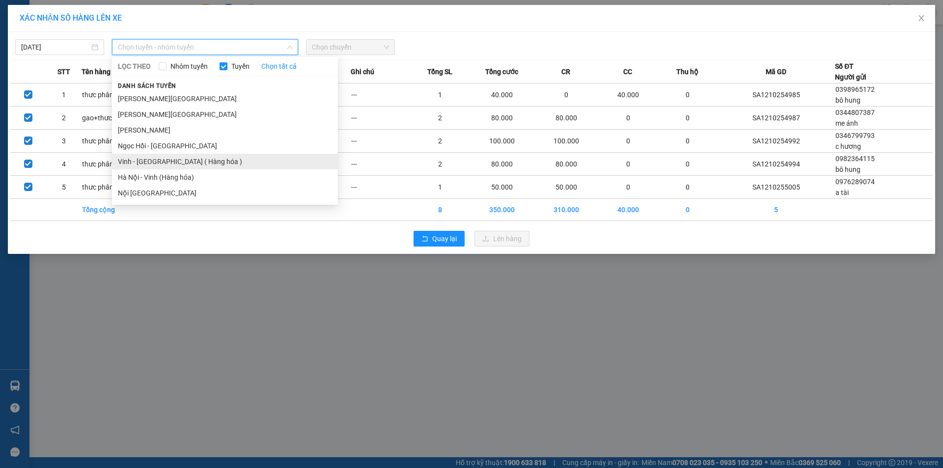
click at [126, 162] on li "Vinh - [GEOGRAPHIC_DATA] ( Hàng hóa )" at bounding box center [225, 162] width 226 height 16
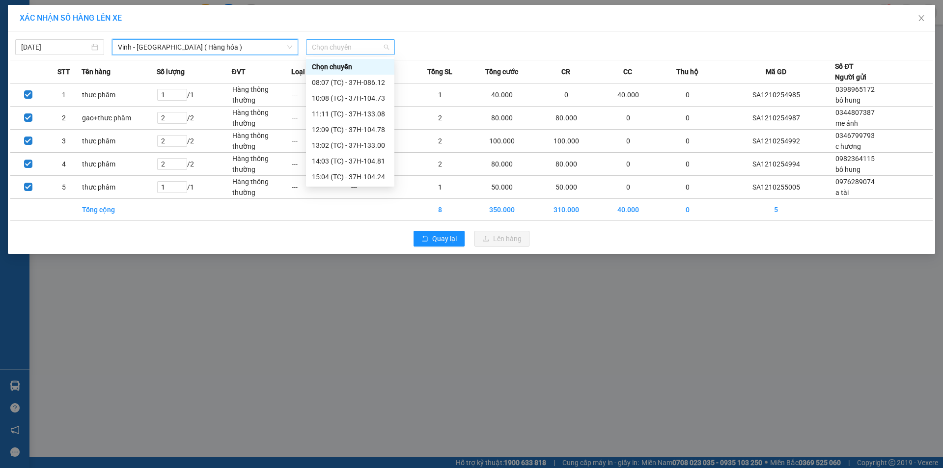
click at [332, 47] on span "Chọn chuyến" at bounding box center [350, 47] width 77 height 15
click at [334, 81] on div "08:07 (TC) - 37H-086.12" at bounding box center [350, 82] width 77 height 11
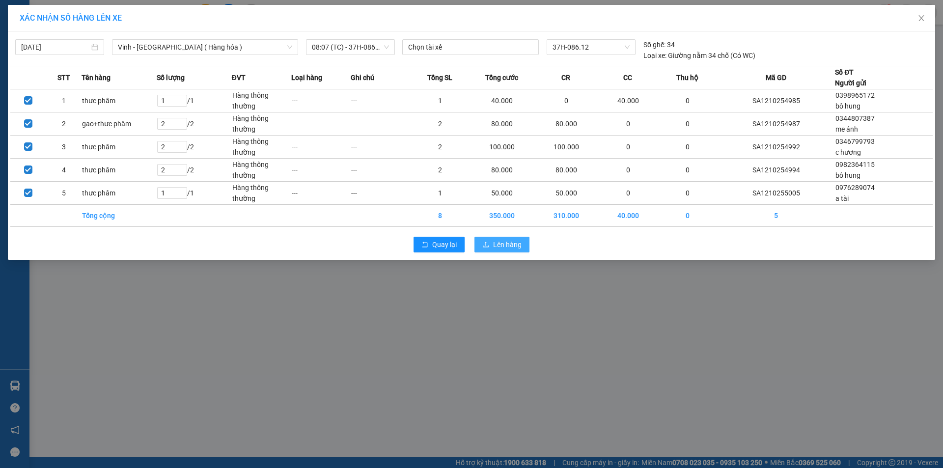
click at [504, 240] on span "Lên hàng" at bounding box center [507, 244] width 28 height 11
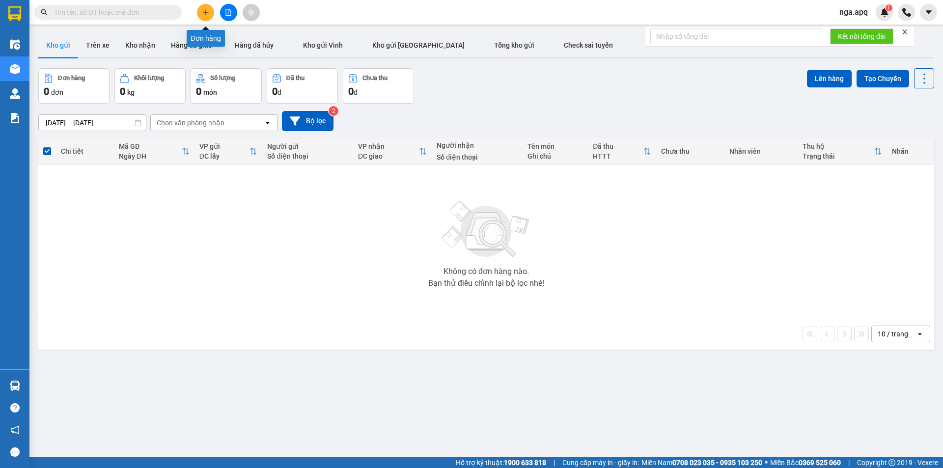
click at [206, 11] on icon "plus" at bounding box center [205, 12] width 7 height 7
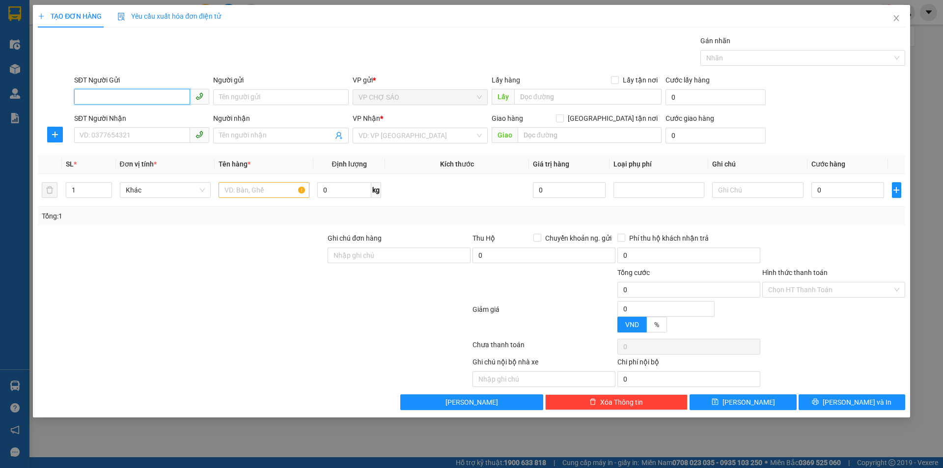
click at [80, 95] on input "SĐT Người Gửi" at bounding box center [132, 97] width 116 height 16
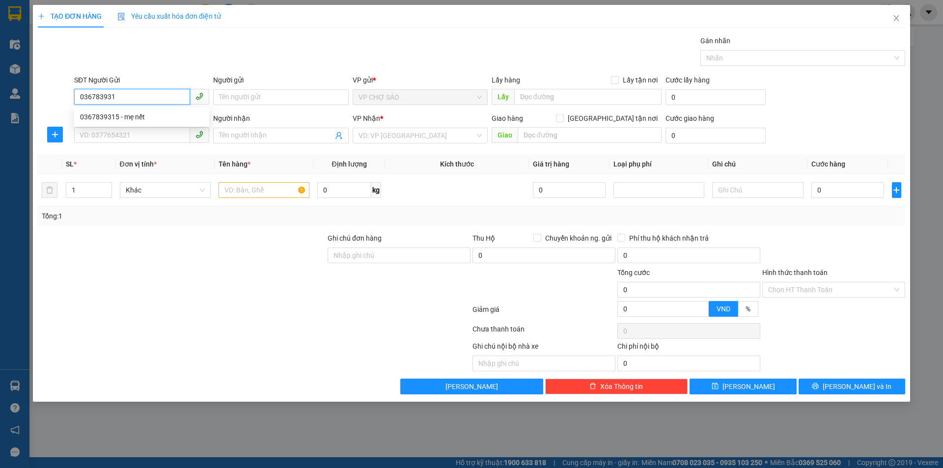
type input "0367839315"
click at [105, 118] on div "0367839315 - mẹ nết" at bounding box center [141, 116] width 123 height 11
type input "mẹ nết"
type input "0367839315"
click at [84, 138] on input "SĐT Người Nhận" at bounding box center [132, 135] width 116 height 16
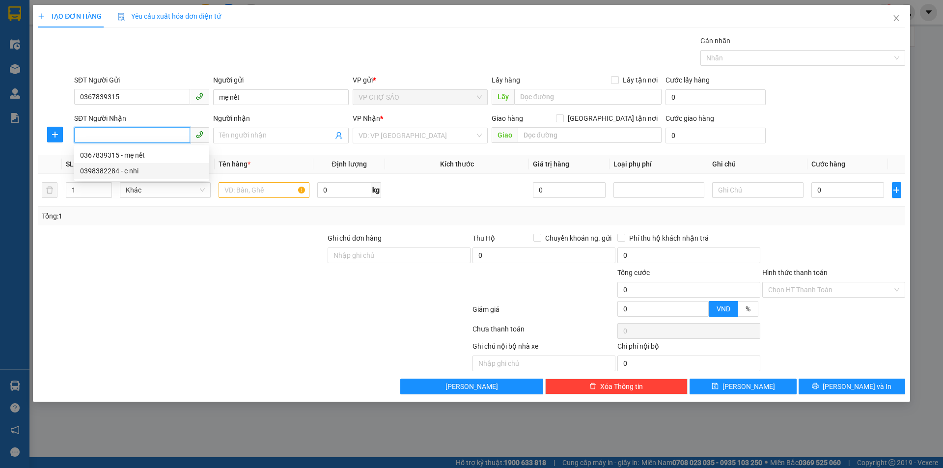
click at [101, 172] on div "0398382284 - c nhi" at bounding box center [141, 171] width 123 height 11
type input "0398382284"
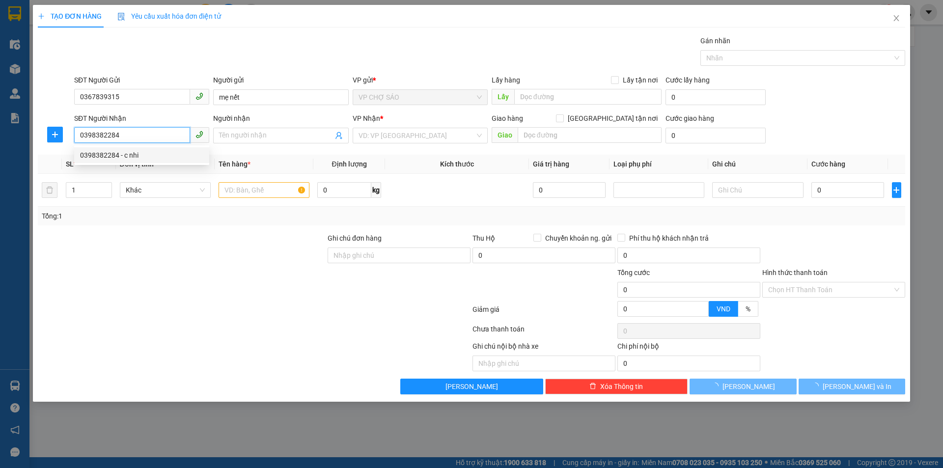
type input "c nhi"
checkbox input "true"
type input "vp"
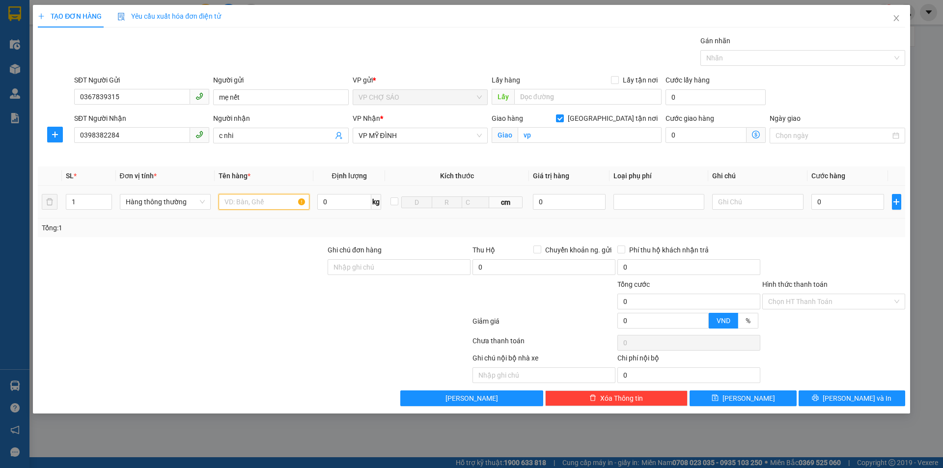
click at [231, 201] on input "text" at bounding box center [264, 202] width 91 height 16
type input "thưc phâm"
click at [819, 201] on input "0" at bounding box center [847, 202] width 73 height 16
type input "4"
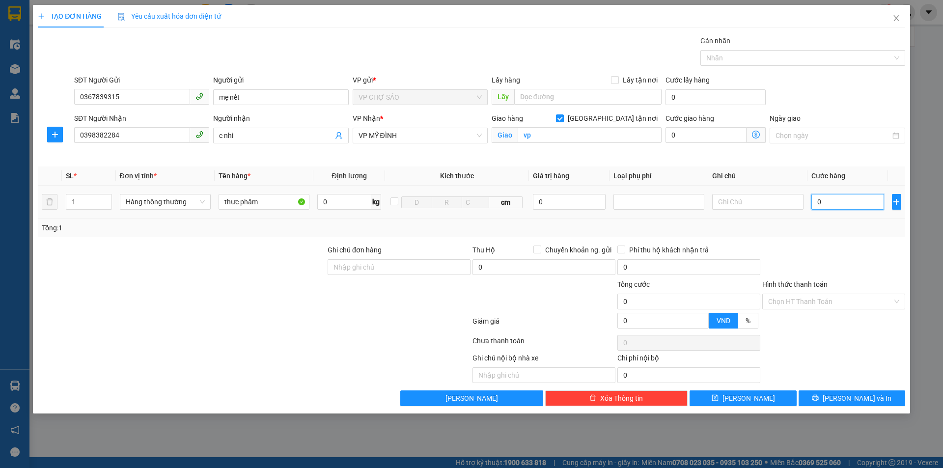
type input "4"
type input "40"
type input "400"
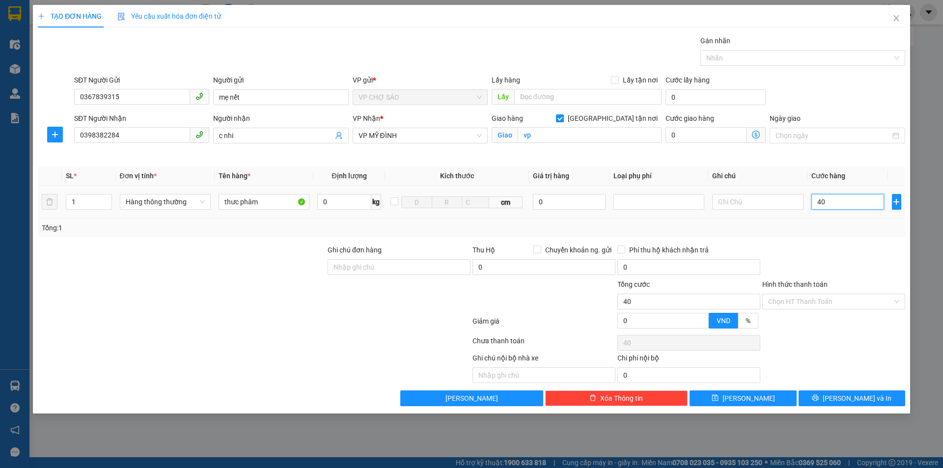
type input "400"
type input "4.000"
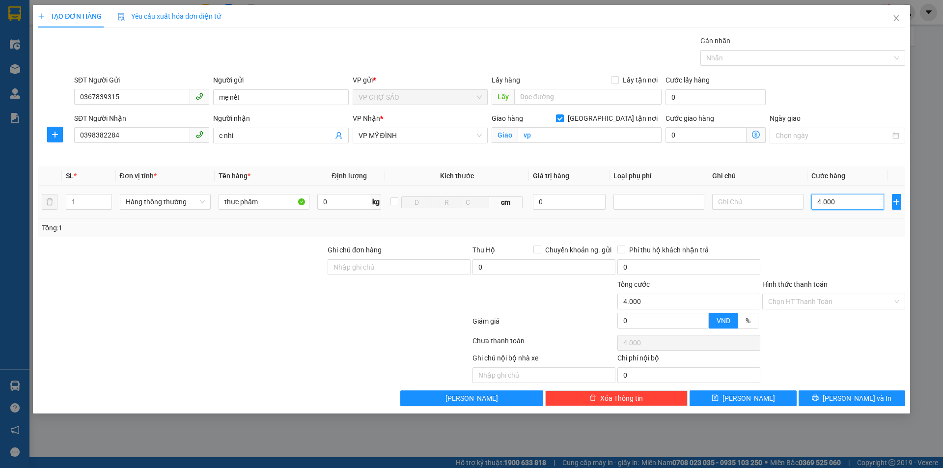
type input "40.000"
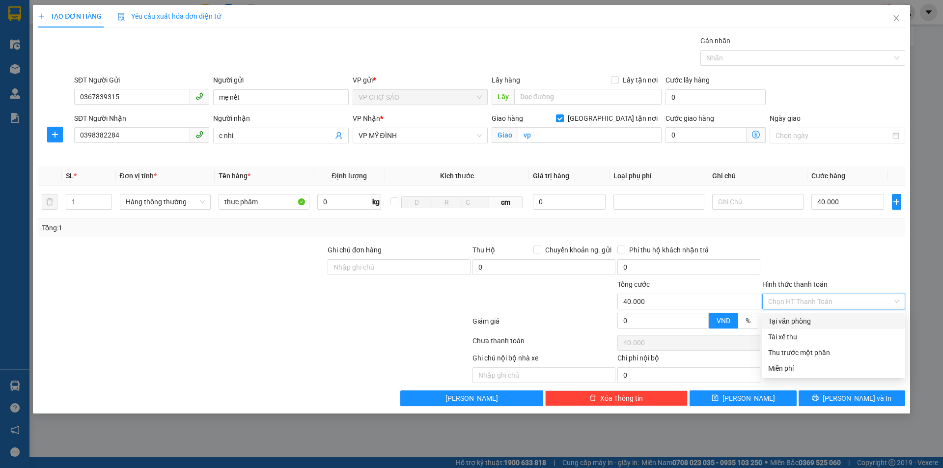
click at [826, 300] on input "Hình thức thanh toán" at bounding box center [830, 301] width 124 height 15
click at [806, 325] on div "Tại văn phòng" at bounding box center [833, 321] width 131 height 11
type input "0"
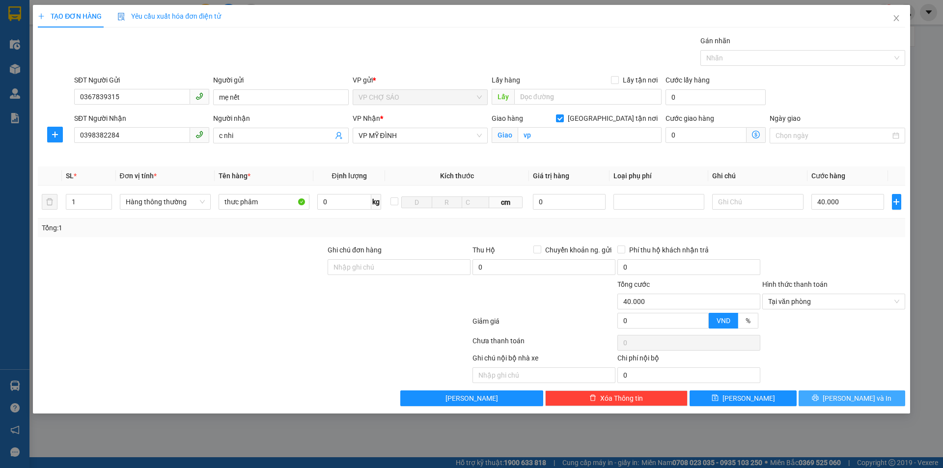
click at [853, 402] on span "[PERSON_NAME] và In" at bounding box center [857, 398] width 69 height 11
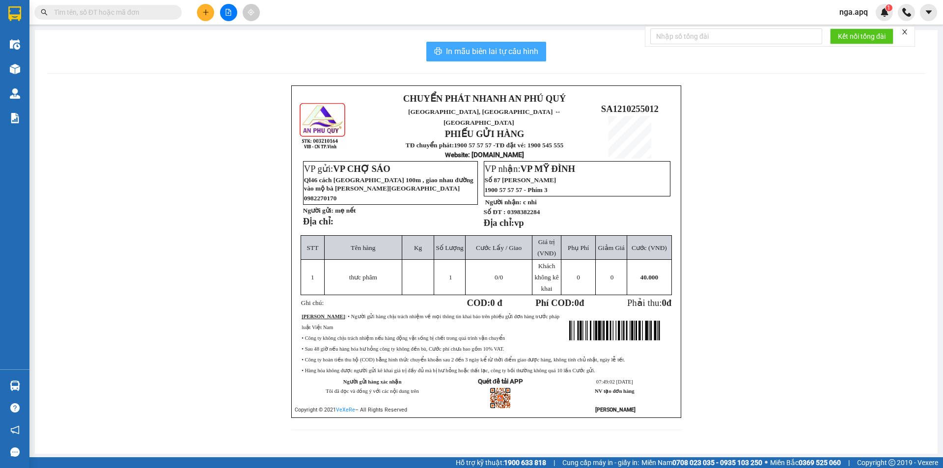
click at [467, 51] on span "In mẫu biên lai tự cấu hình" at bounding box center [492, 51] width 92 height 12
